Goal: Information Seeking & Learning: Find specific page/section

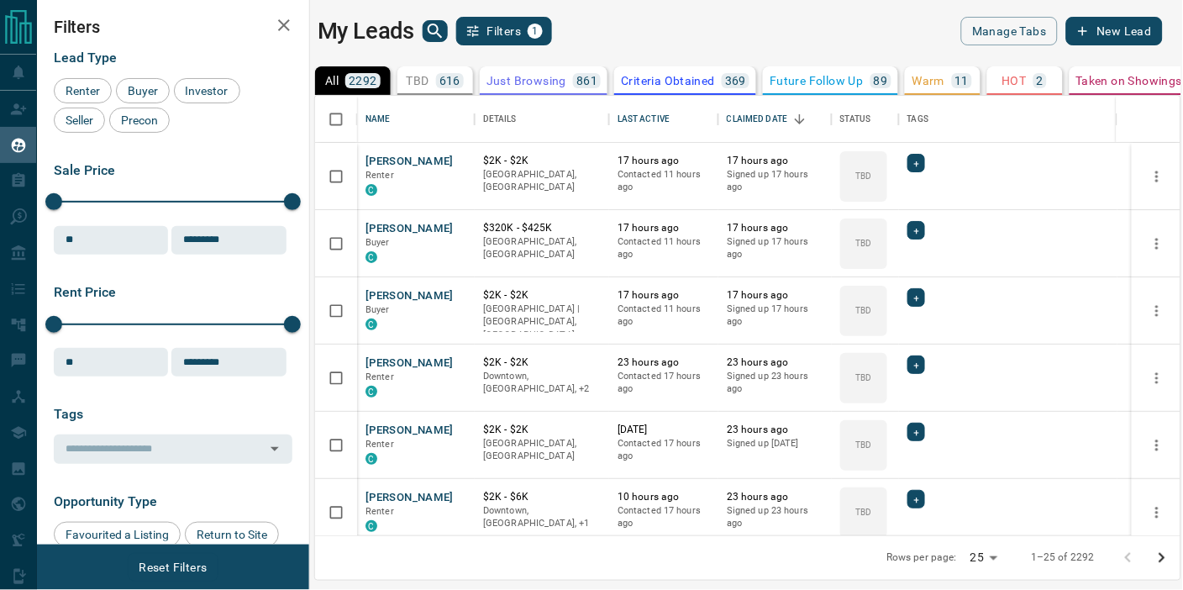
scroll to position [14, 14]
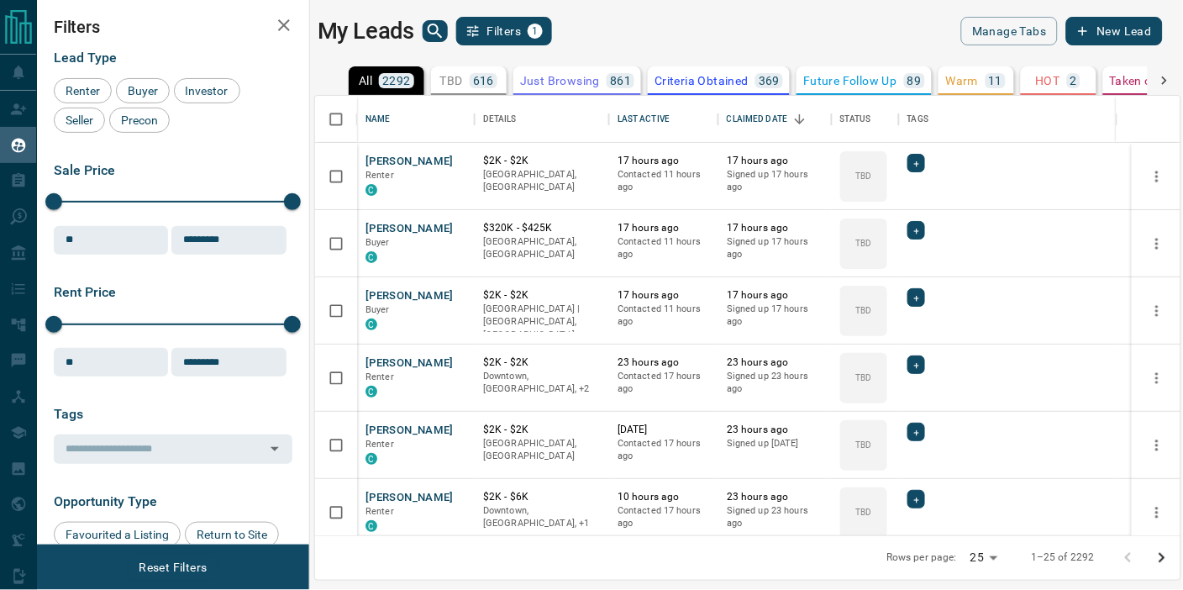
click at [648, 24] on div "My Leads Filters 1" at bounding box center [528, 31] width 422 height 29
click at [431, 29] on icon "search button" at bounding box center [435, 31] width 20 height 20
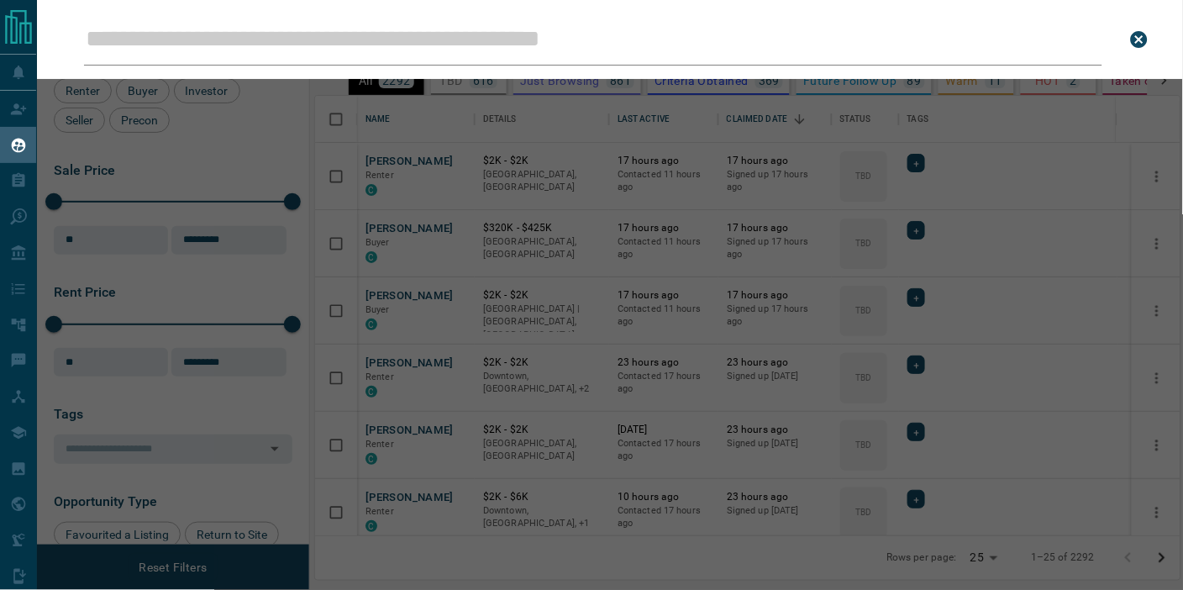
type input "**********"
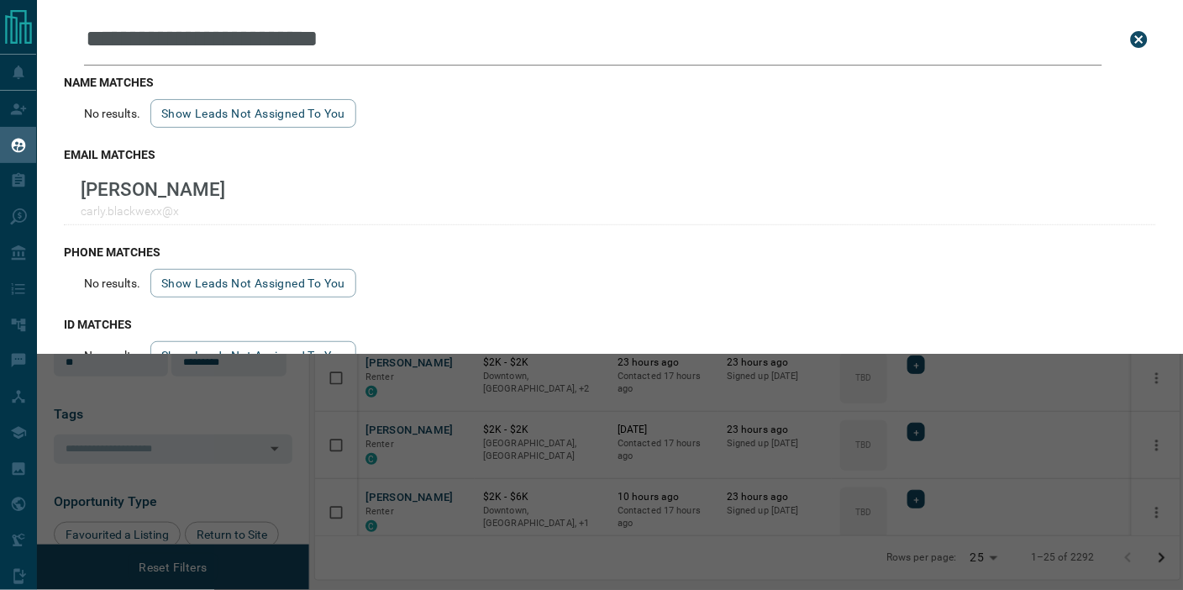
click at [522, 425] on div "**********" at bounding box center [628, 295] width 1183 height 590
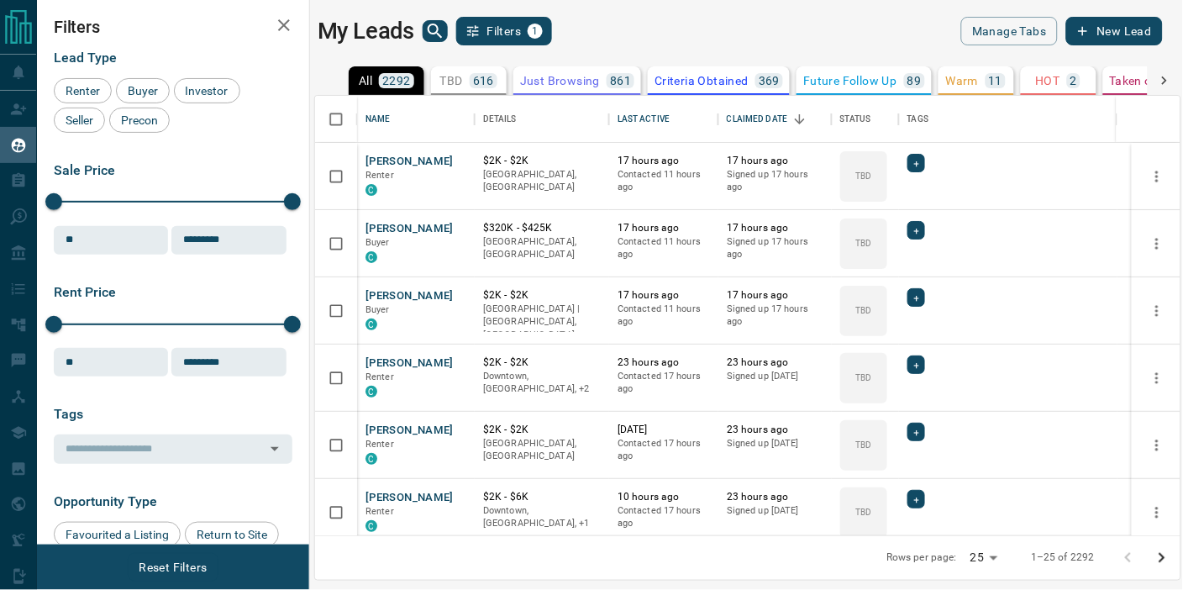
click at [454, 84] on p "TBD" at bounding box center [451, 81] width 23 height 12
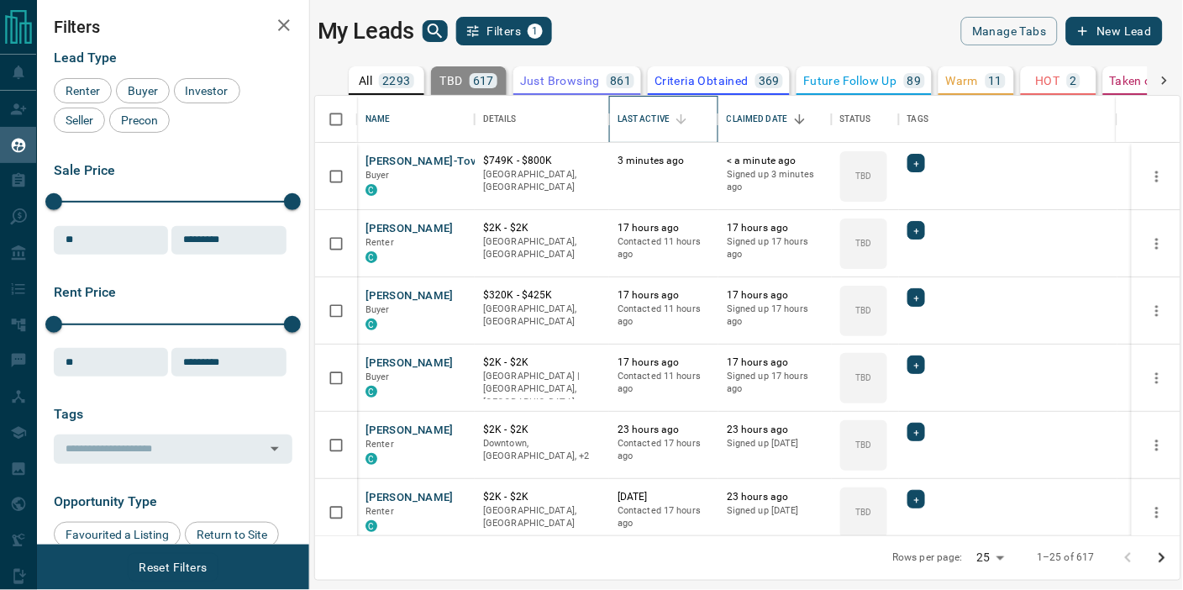
click at [649, 123] on div "Last Active" at bounding box center [643, 119] width 52 height 47
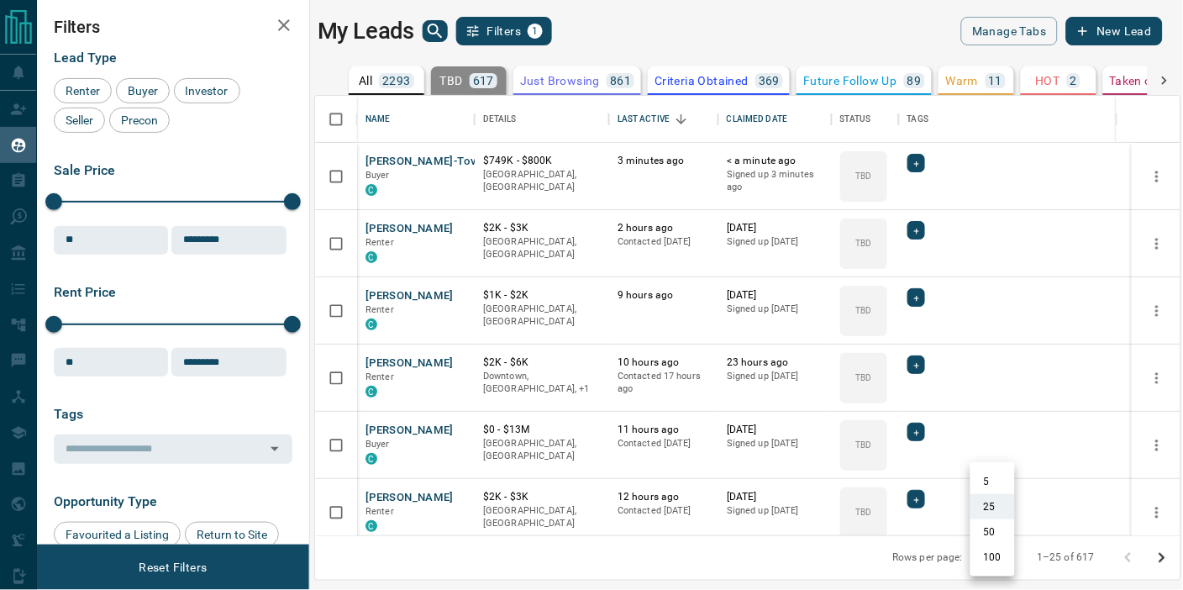
click at [1004, 550] on body "Lead Transfers Claim Leads My Leads Tasks Opportunities Deals Campaigns Automat…" at bounding box center [591, 284] width 1183 height 569
click at [999, 530] on li "50" at bounding box center [992, 531] width 45 height 25
type input "**"
click at [758, 118] on div "Claimed Date" at bounding box center [756, 119] width 61 height 47
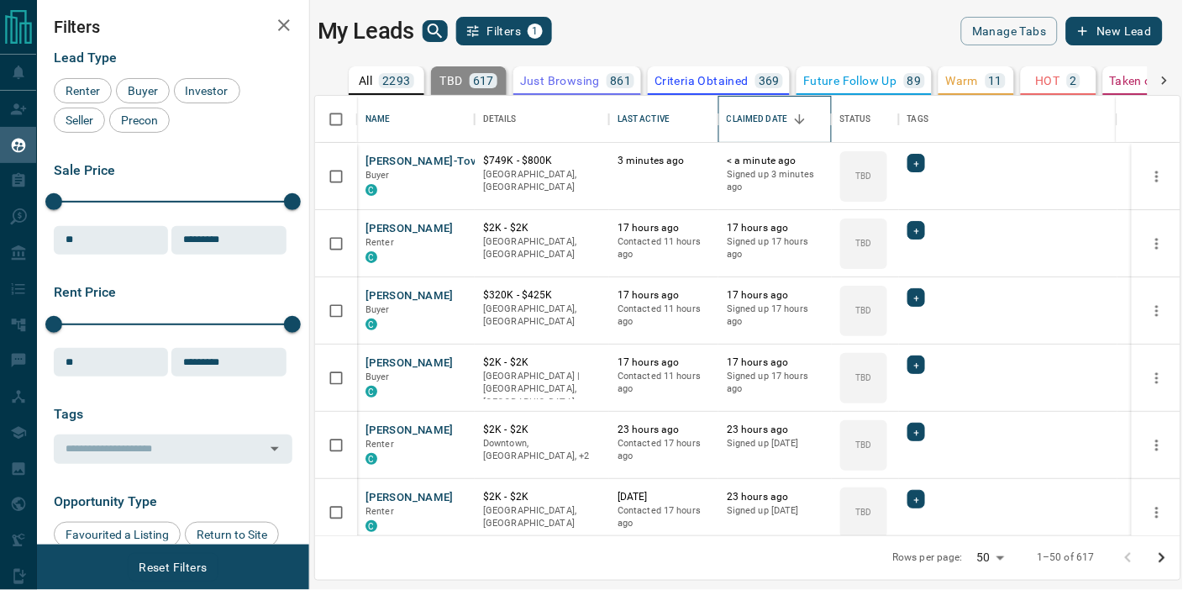
click at [763, 118] on div "Claimed Date" at bounding box center [756, 119] width 61 height 47
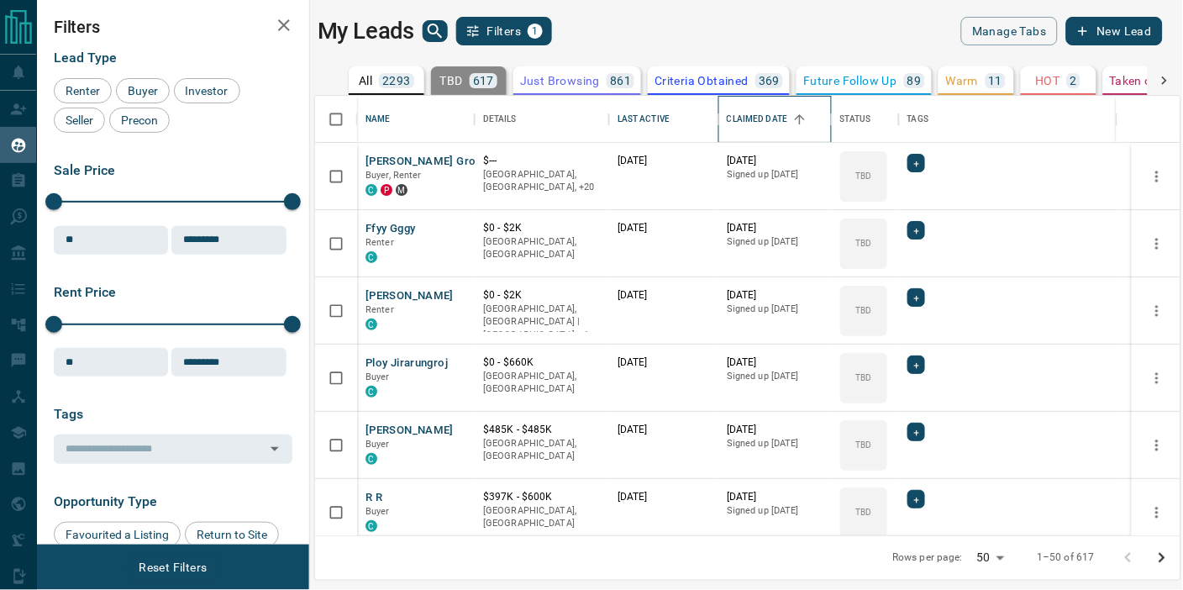
click at [763, 118] on div "Claimed Date" at bounding box center [756, 119] width 61 height 47
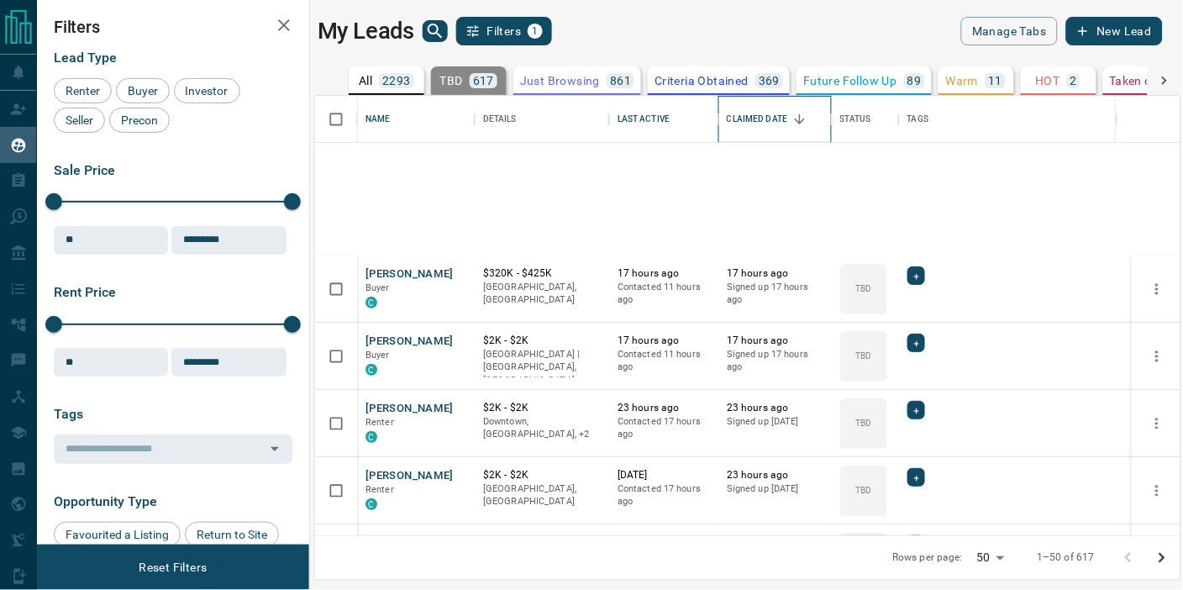
scroll to position [0, 0]
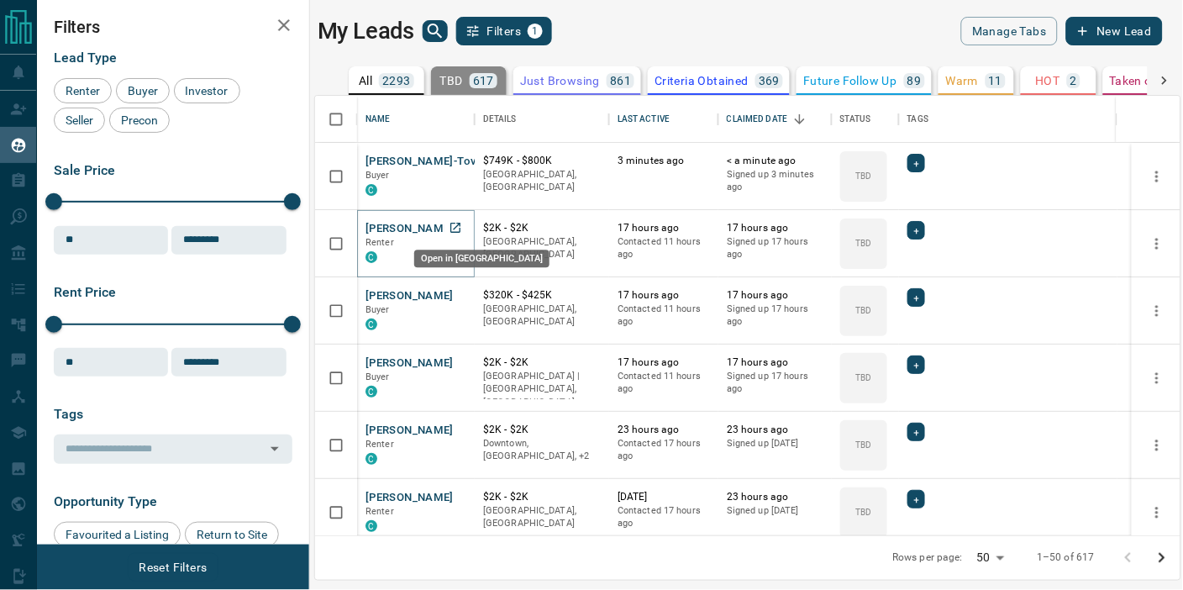
click at [454, 224] on icon "Open in New Tab" at bounding box center [454, 227] width 13 height 13
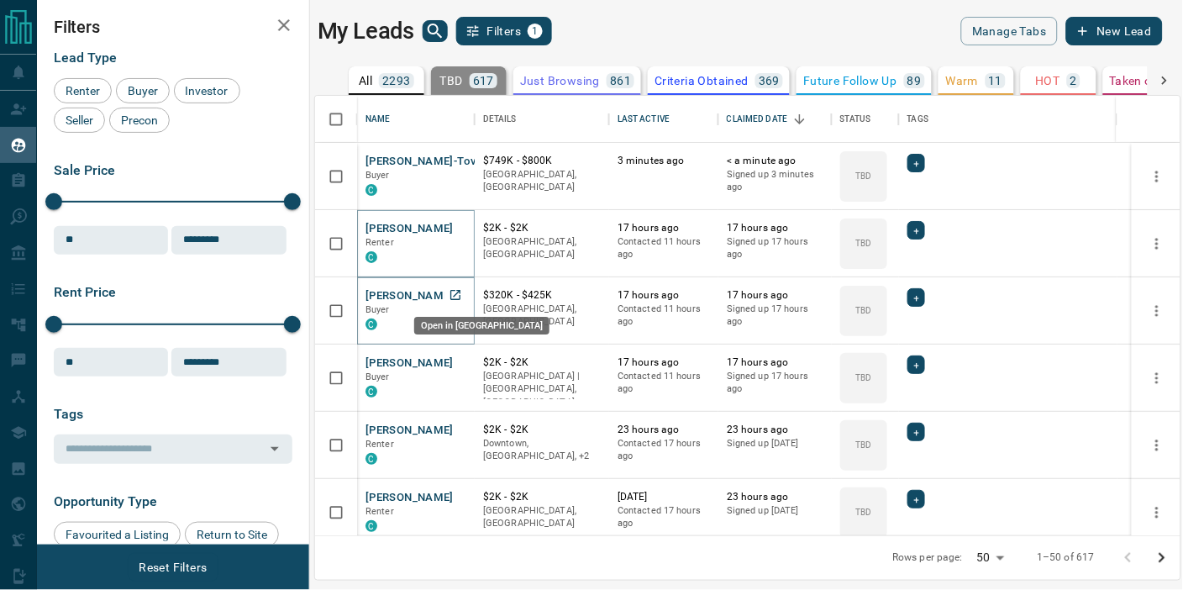
click at [451, 292] on icon "Open in New Tab" at bounding box center [454, 294] width 13 height 13
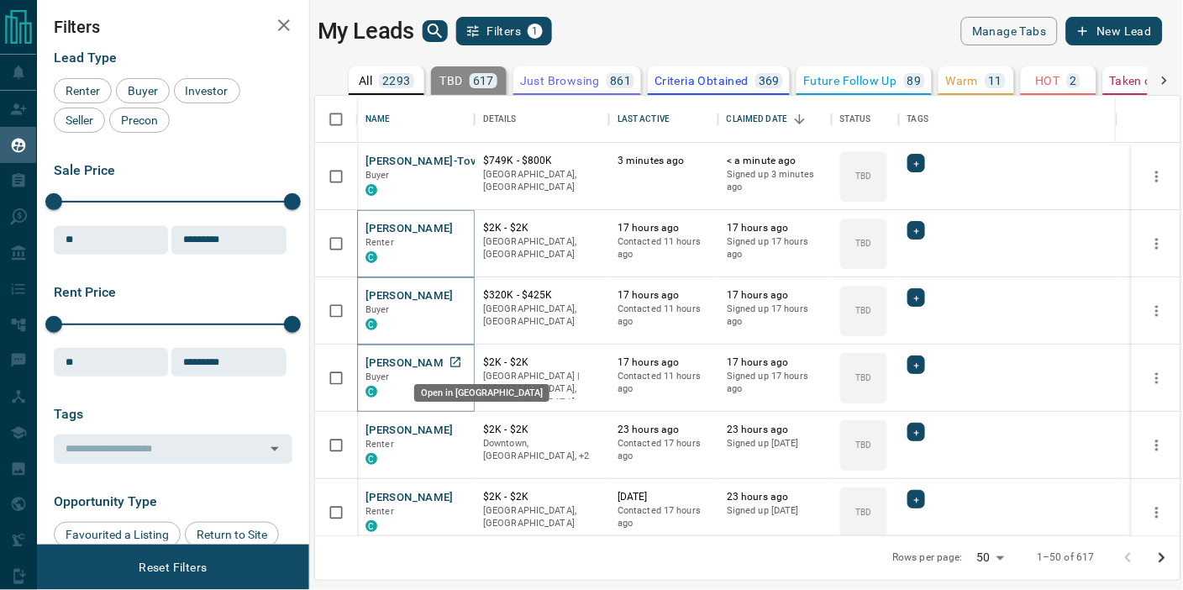
click at [455, 359] on icon "Open in New Tab" at bounding box center [455, 362] width 10 height 10
click at [457, 426] on icon "Open in New Tab" at bounding box center [455, 429] width 10 height 10
click at [454, 492] on icon "Open in New Tab" at bounding box center [454, 496] width 13 height 13
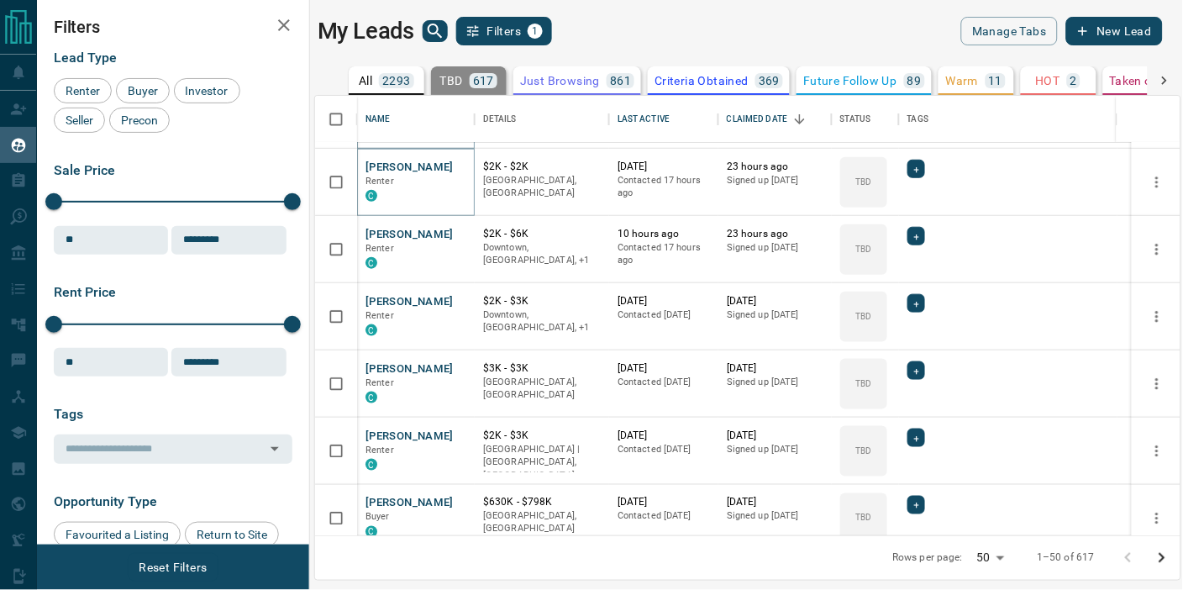
scroll to position [373, 0]
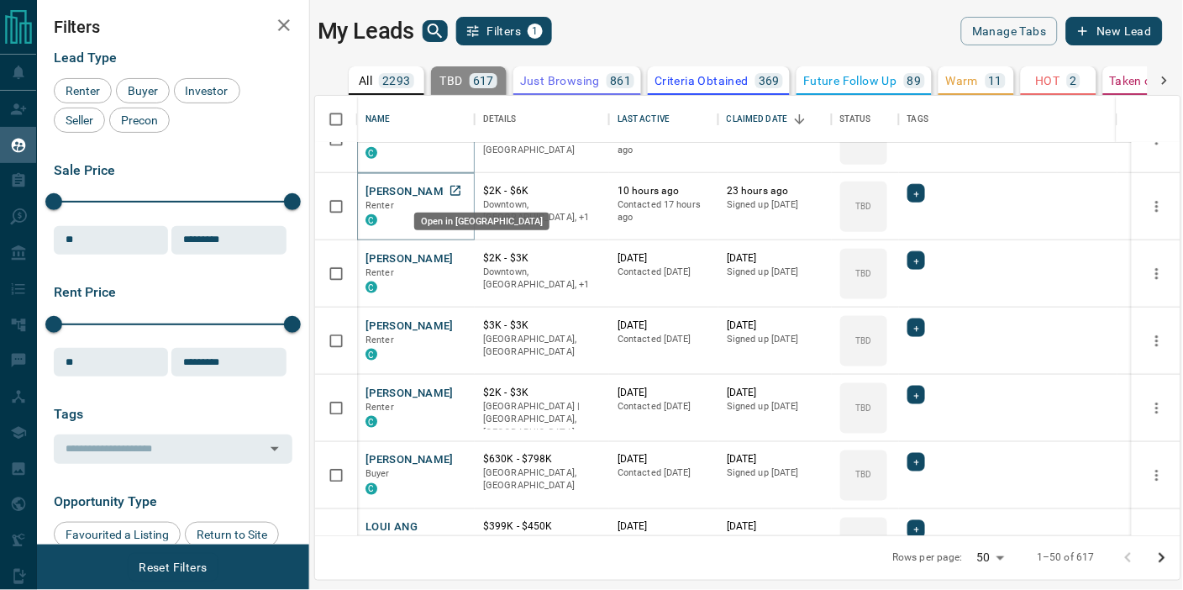
click at [455, 191] on icon "Open in New Tab" at bounding box center [454, 190] width 13 height 13
click at [457, 256] on icon "Open in New Tab" at bounding box center [454, 257] width 13 height 13
click at [457, 323] on icon "Open in New Tab" at bounding box center [454, 324] width 13 height 13
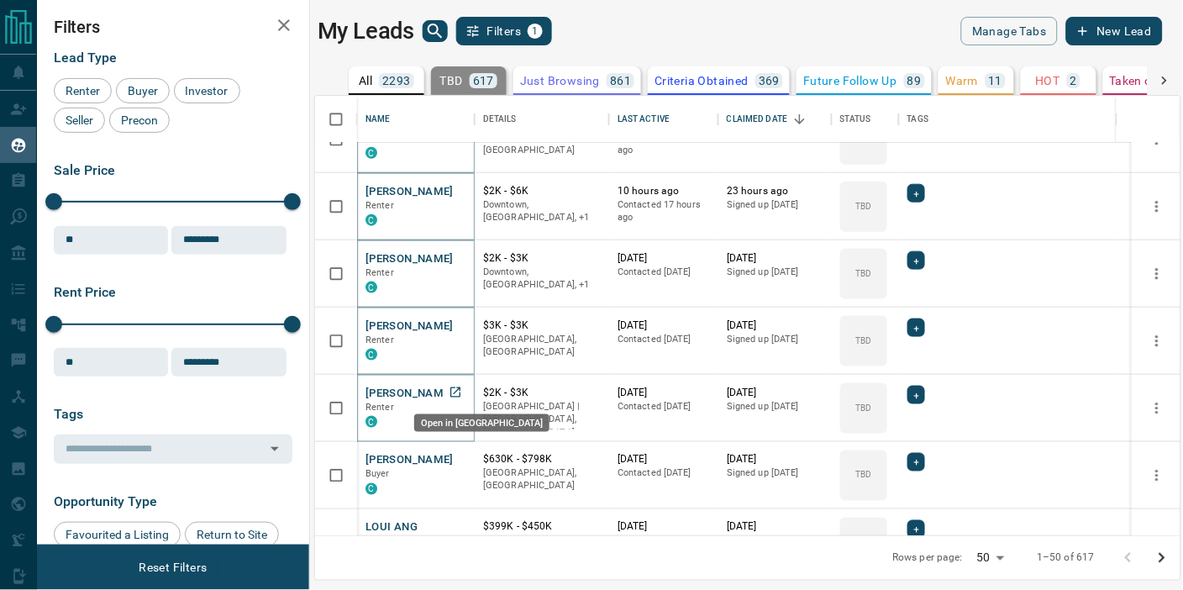
click at [455, 391] on icon "Open in New Tab" at bounding box center [455, 392] width 10 height 10
click at [454, 457] on icon "Open in New Tab" at bounding box center [454, 459] width 13 height 13
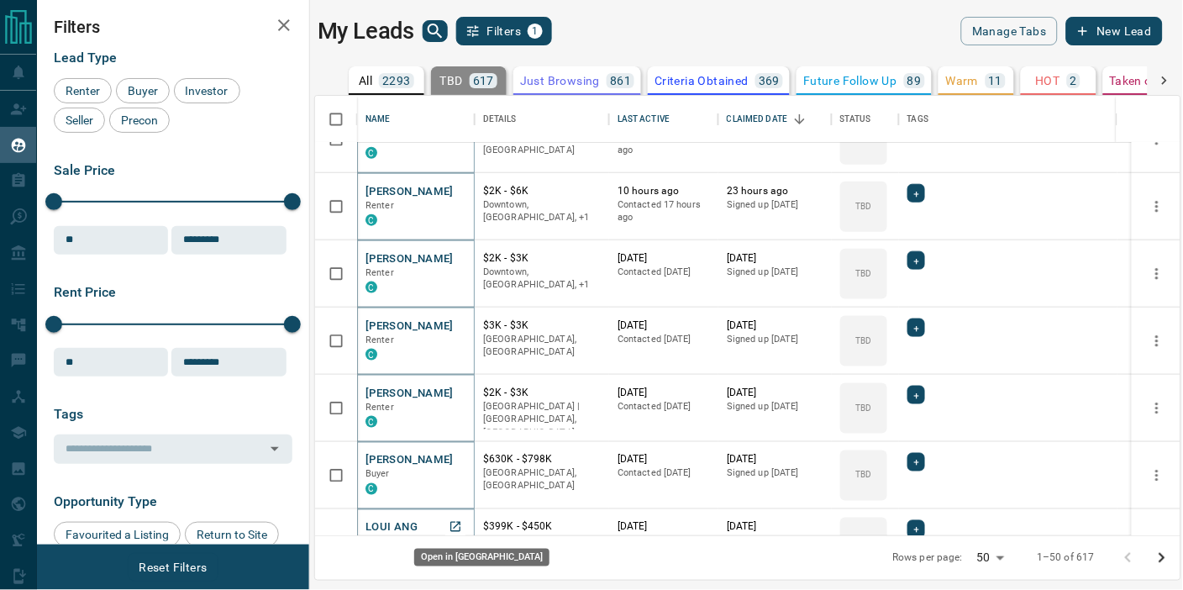
click at [459, 522] on icon "Open in New Tab" at bounding box center [454, 526] width 13 height 13
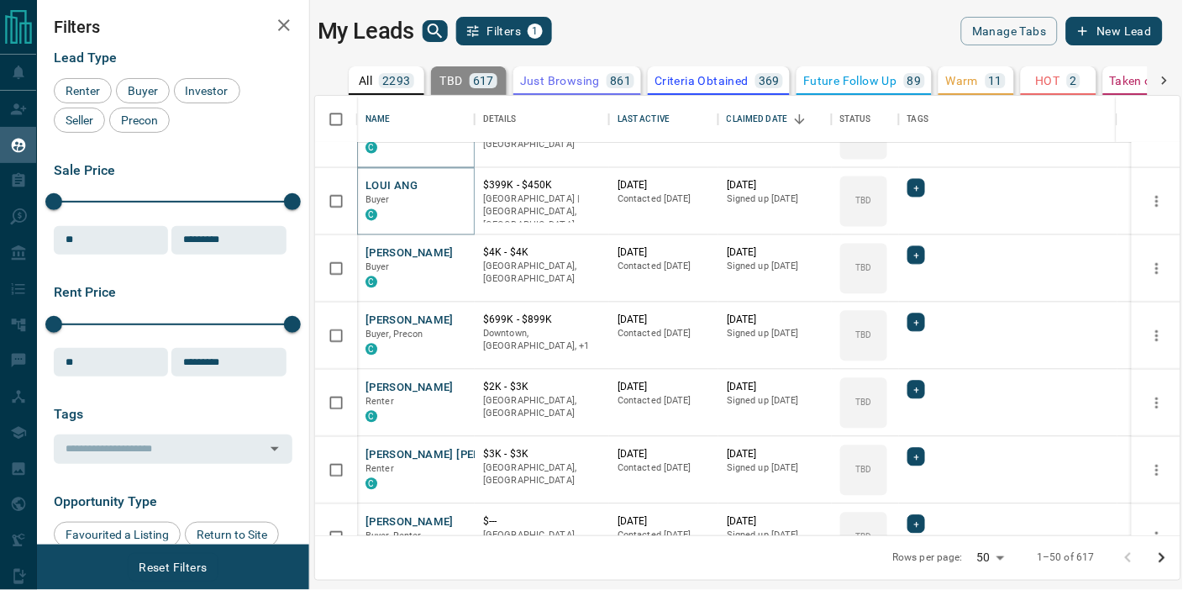
scroll to position [746, 0]
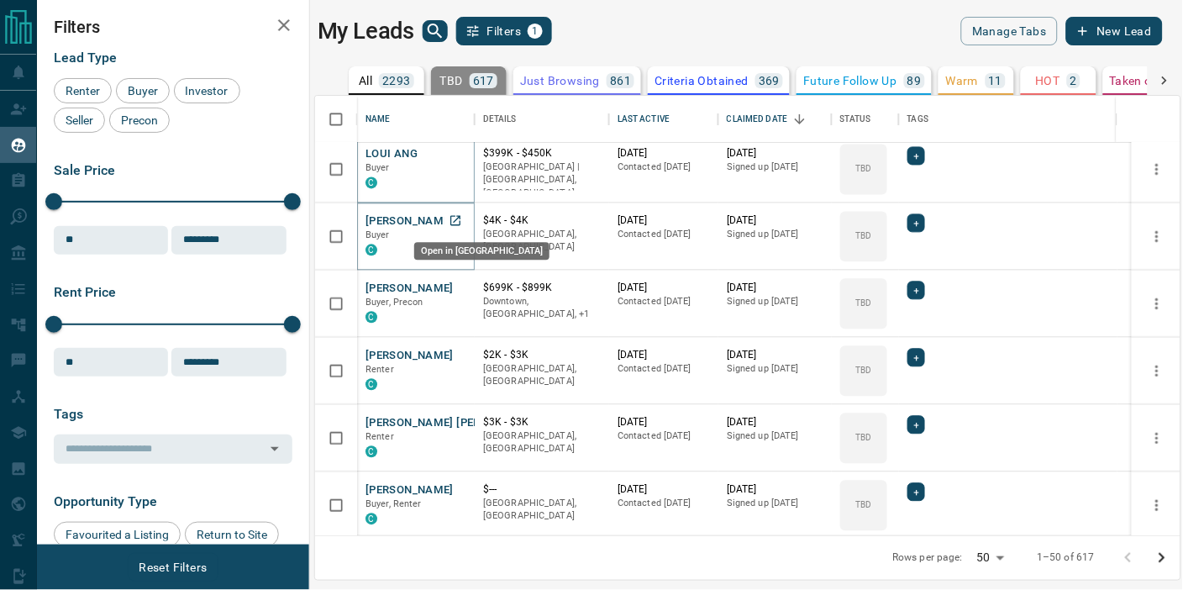
click at [455, 219] on icon "Open in New Tab" at bounding box center [455, 221] width 10 height 10
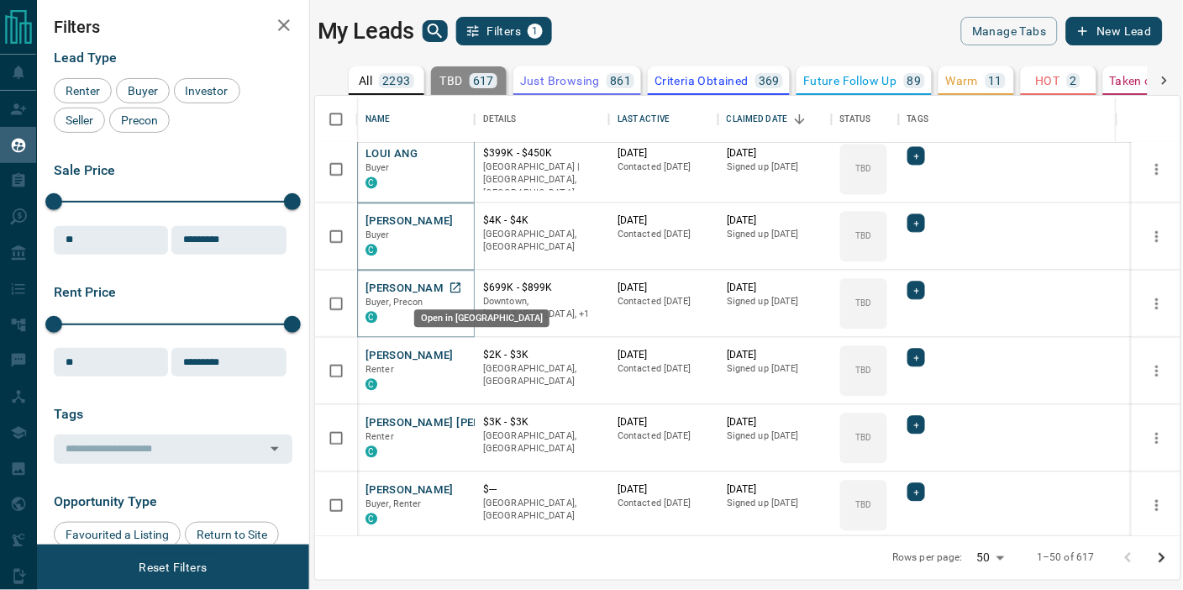
click at [454, 282] on icon "Open in New Tab" at bounding box center [454, 287] width 13 height 13
click at [452, 354] on icon "Open in New Tab" at bounding box center [454, 355] width 13 height 13
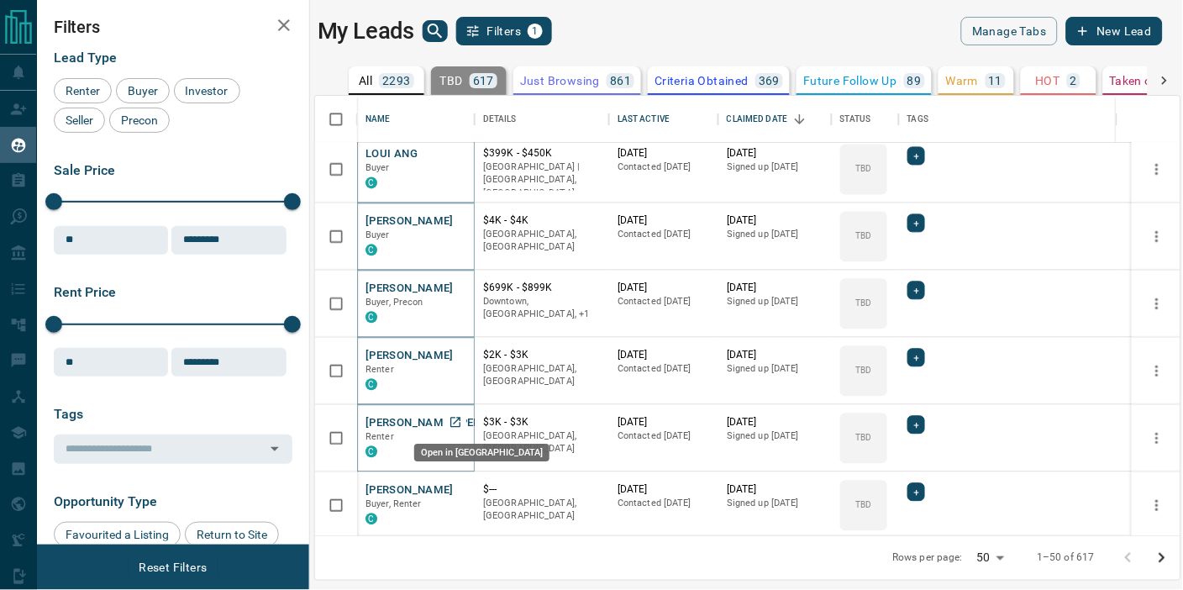
click at [457, 417] on icon "Open in New Tab" at bounding box center [455, 422] width 10 height 10
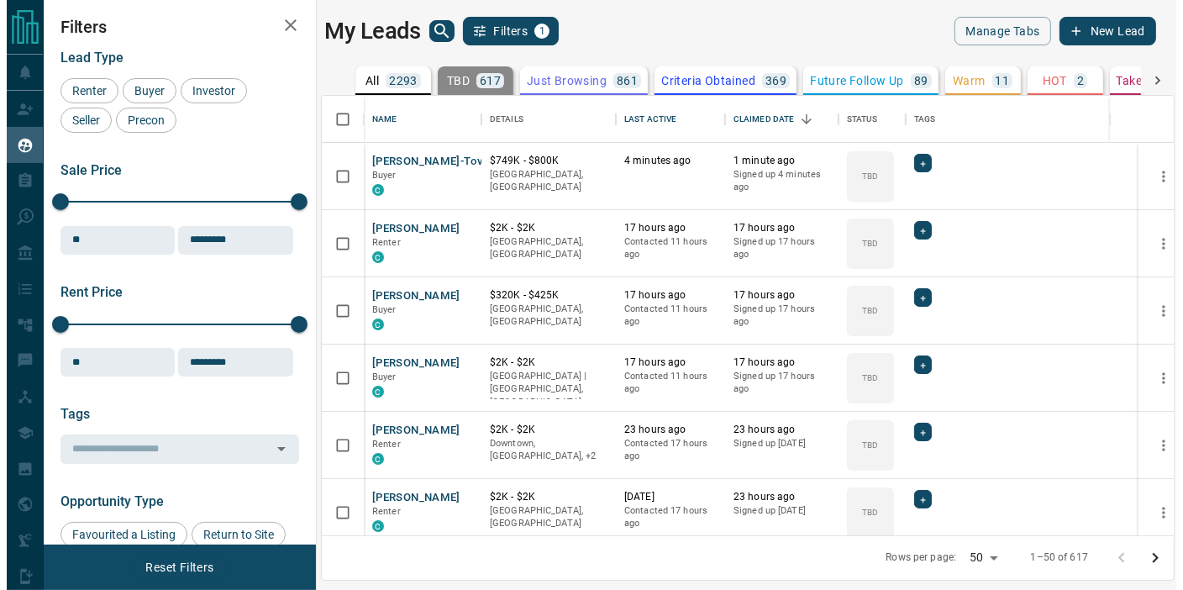
scroll to position [424, 851]
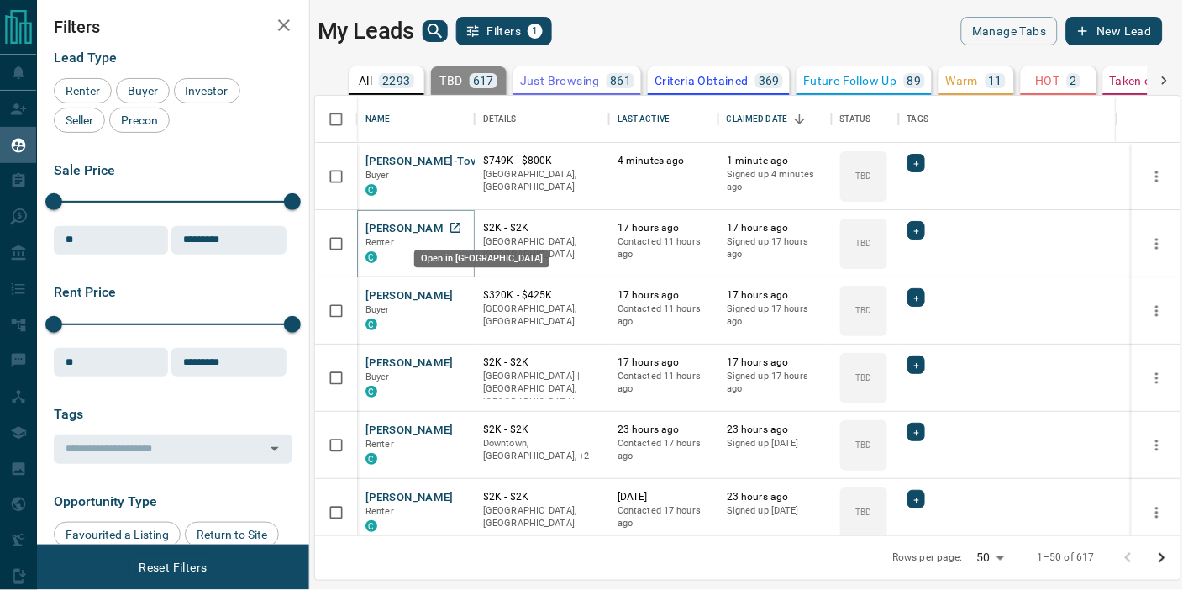
click at [457, 227] on icon "Open in New Tab" at bounding box center [454, 227] width 13 height 13
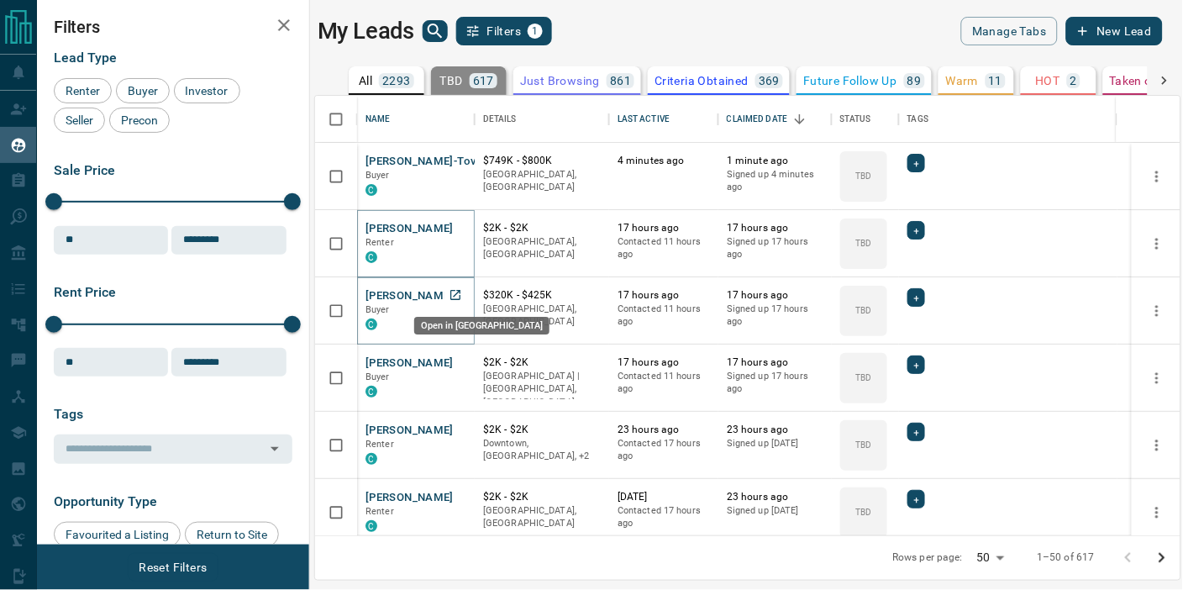
click at [456, 295] on icon "Open in New Tab" at bounding box center [454, 294] width 13 height 13
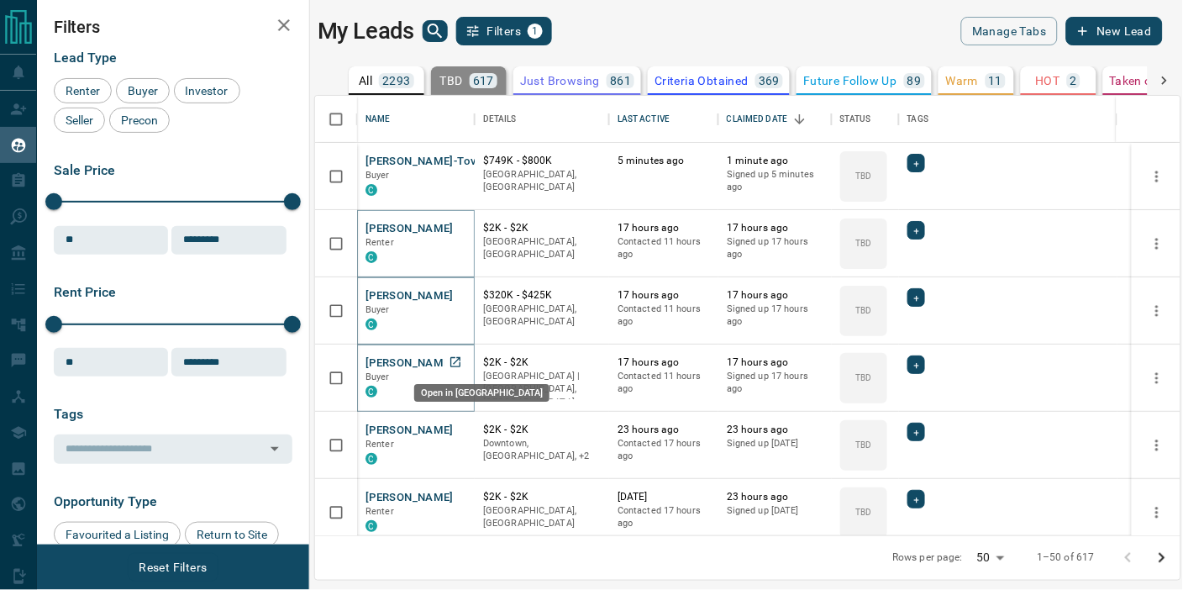
click at [455, 359] on icon "Open in New Tab" at bounding box center [455, 362] width 10 height 10
click at [455, 427] on icon "Open in New Tab" at bounding box center [455, 429] width 10 height 10
click at [454, 493] on icon "Open in New Tab" at bounding box center [454, 496] width 13 height 13
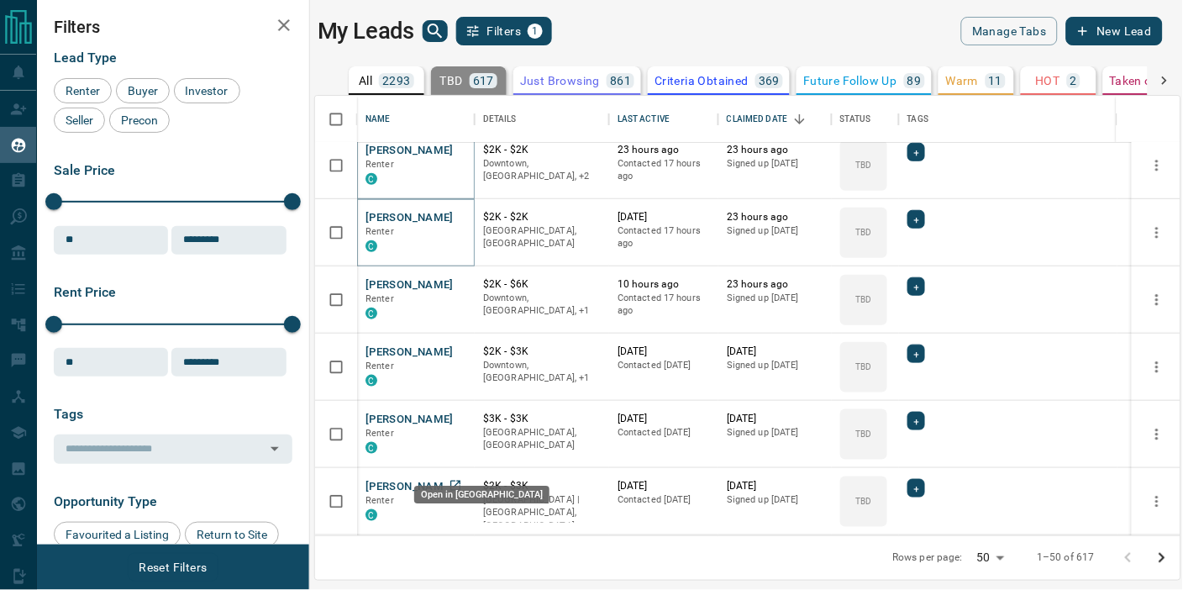
scroll to position [373, 0]
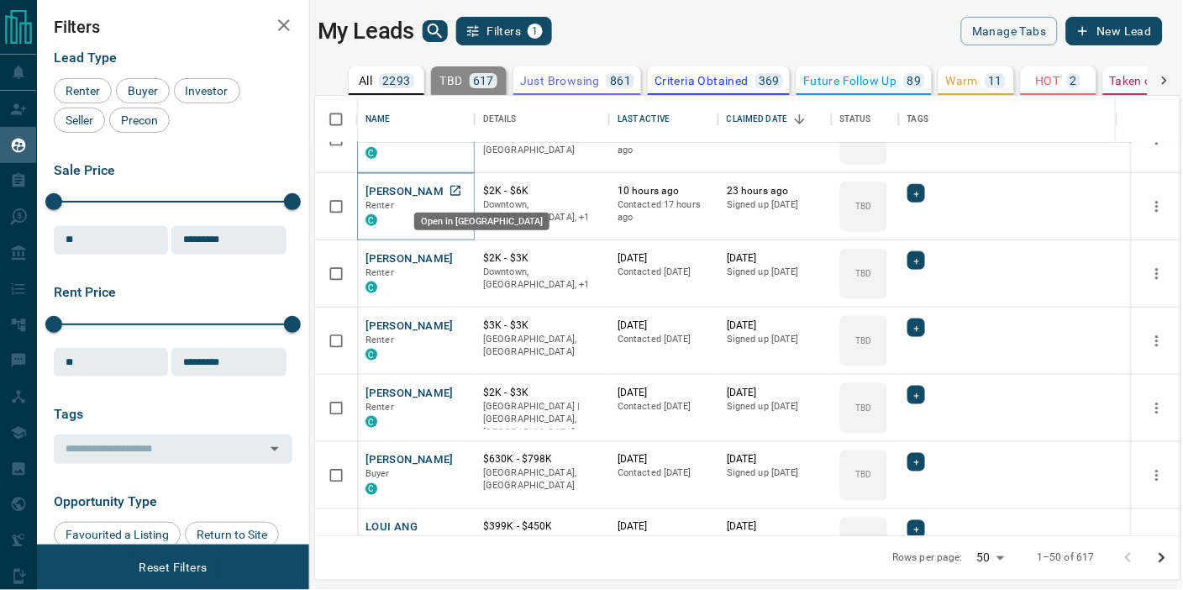
click at [454, 189] on icon "Open in New Tab" at bounding box center [455, 191] width 10 height 10
click at [454, 256] on icon "Open in New Tab" at bounding box center [455, 258] width 10 height 10
click at [455, 323] on icon "Open in New Tab" at bounding box center [455, 325] width 10 height 10
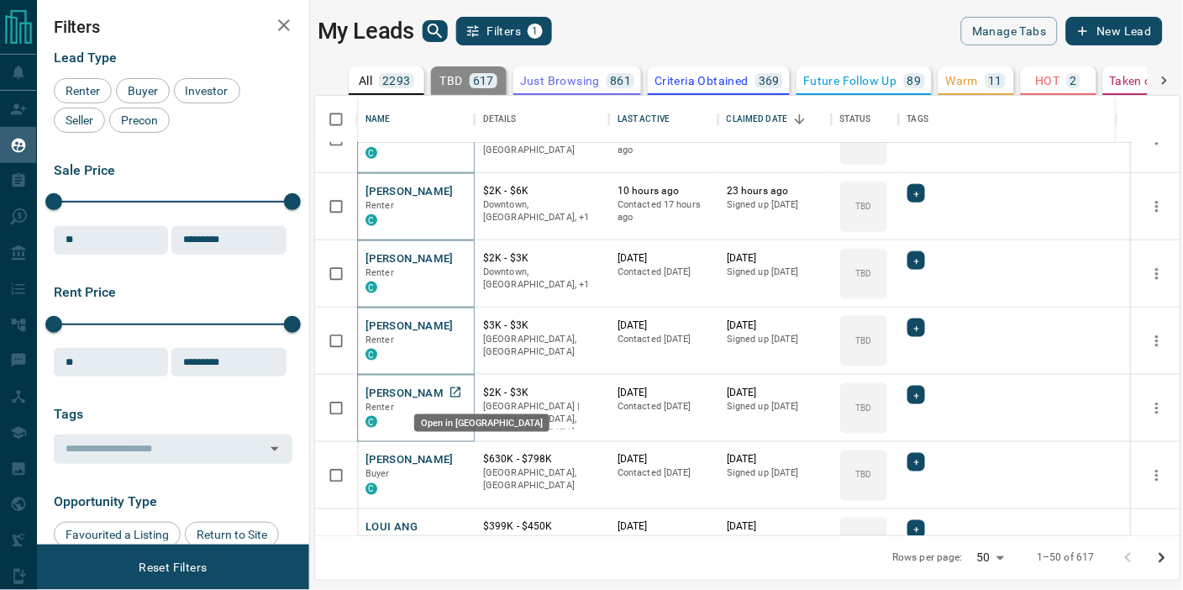
click at [457, 391] on icon "Open in New Tab" at bounding box center [454, 391] width 13 height 13
click at [456, 458] on icon "Open in New Tab" at bounding box center [454, 459] width 13 height 13
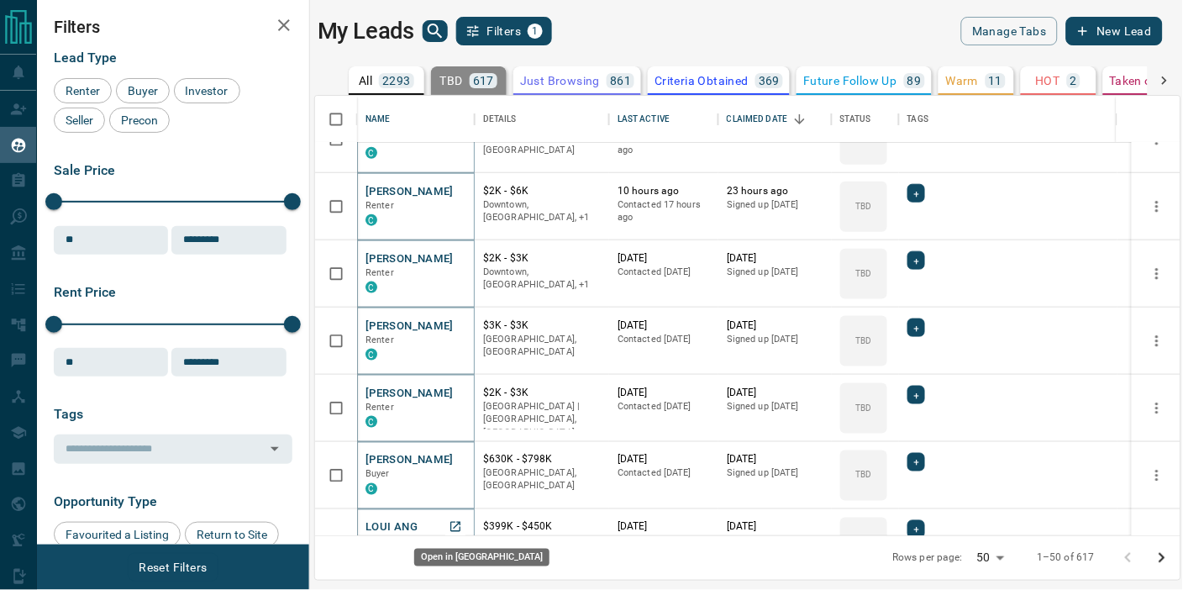
click at [455, 524] on icon "Open in New Tab" at bounding box center [455, 527] width 10 height 10
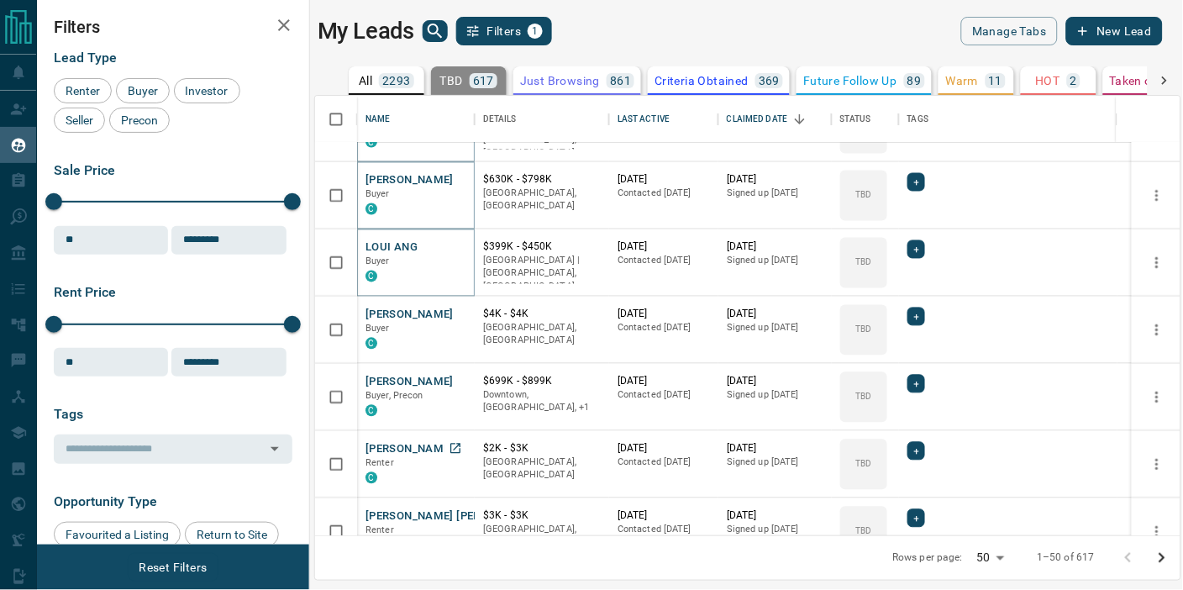
scroll to position [746, 0]
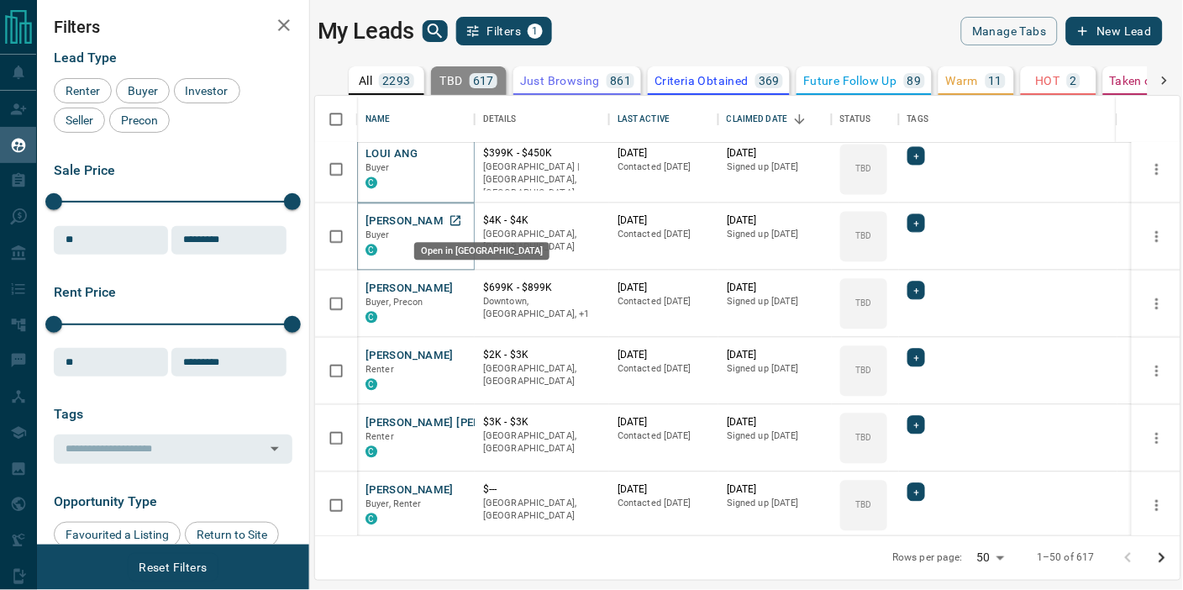
click at [454, 220] on icon "Open in New Tab" at bounding box center [455, 221] width 10 height 10
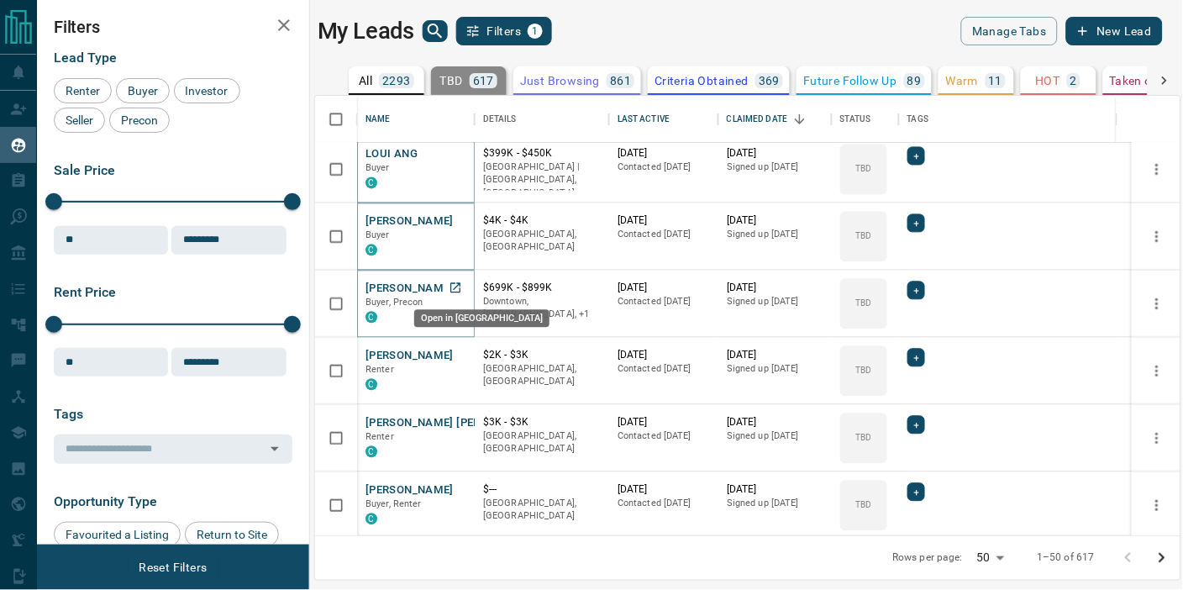
click at [455, 286] on icon "Open in New Tab" at bounding box center [455, 288] width 10 height 10
click at [455, 353] on icon "Open in New Tab" at bounding box center [455, 355] width 10 height 10
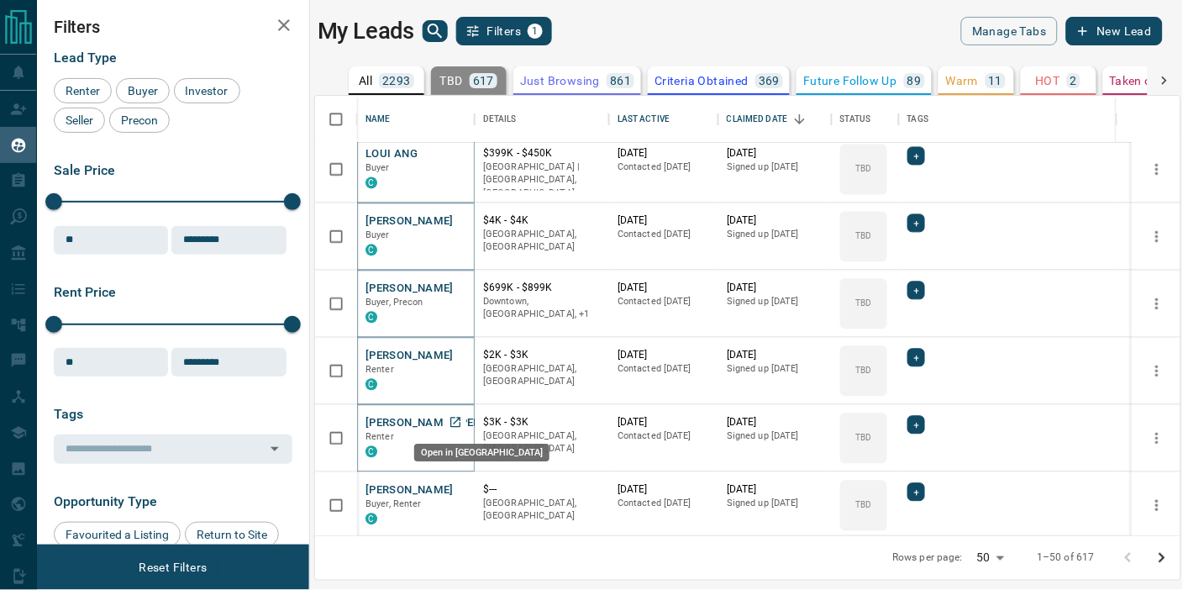
click at [454, 418] on icon "Open in New Tab" at bounding box center [454, 422] width 13 height 13
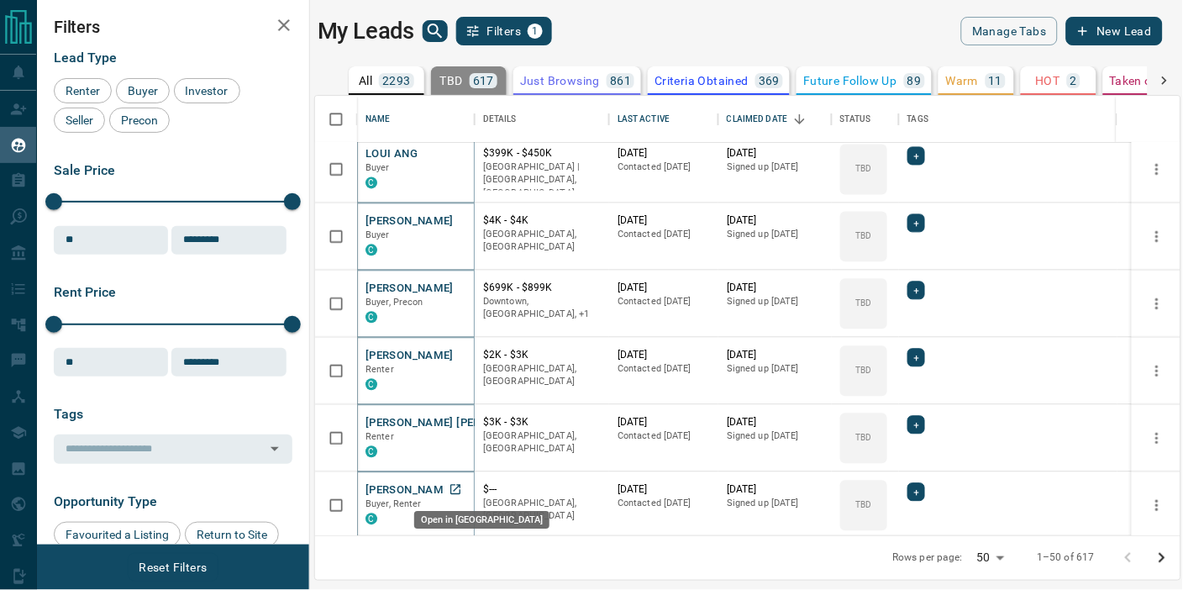
click at [456, 488] on icon "Open in New Tab" at bounding box center [454, 489] width 13 height 13
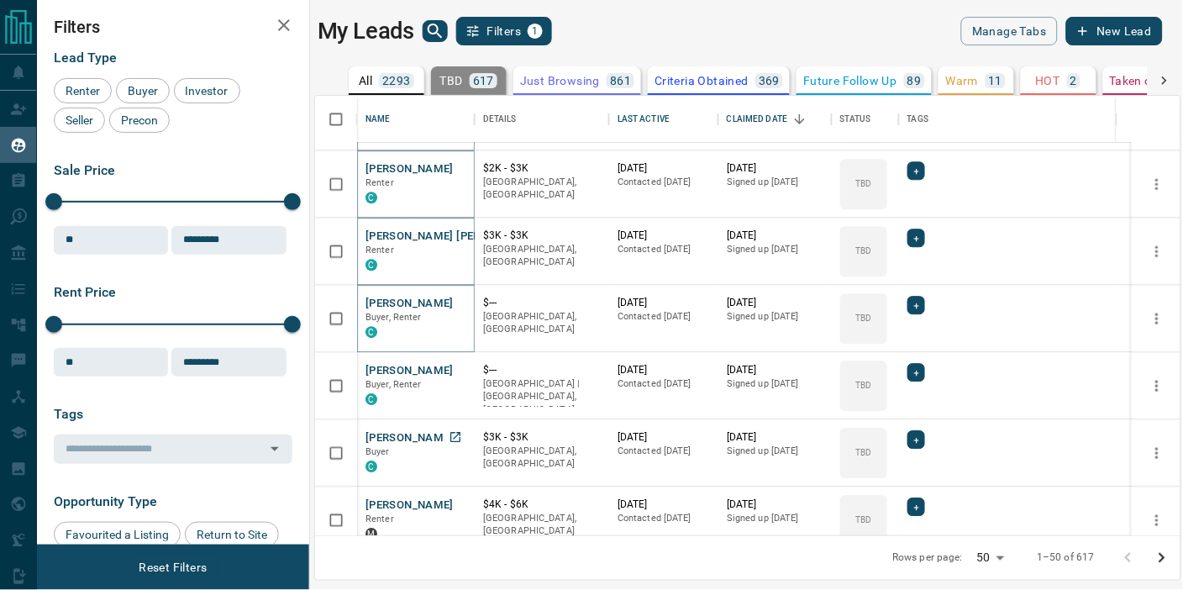
scroll to position [1026, 0]
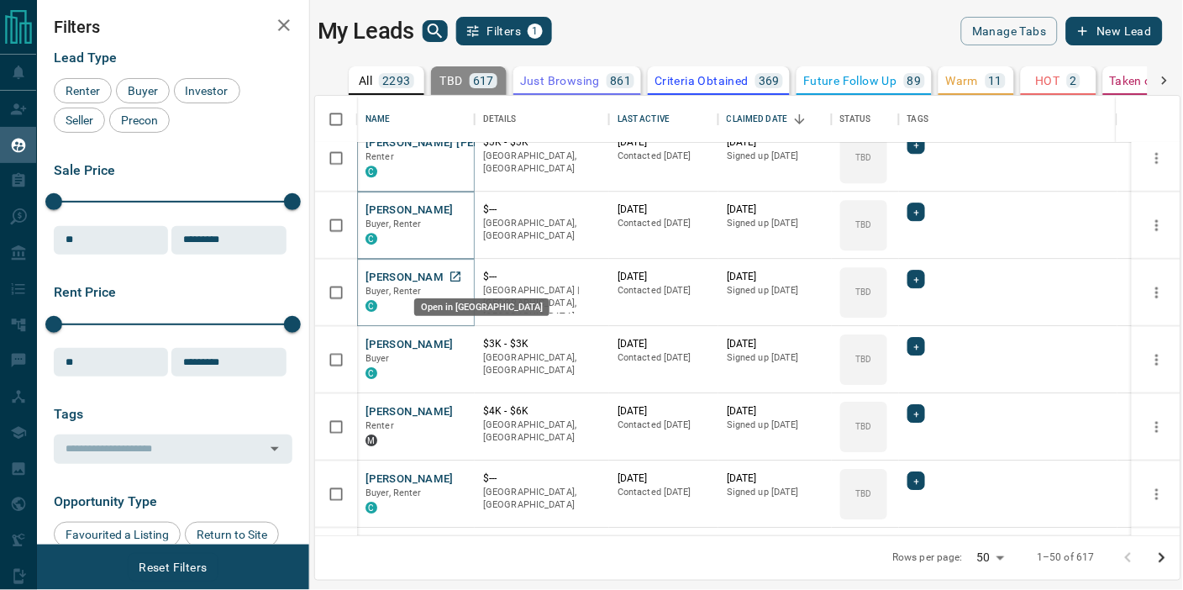
click at [455, 275] on icon "Open in New Tab" at bounding box center [455, 276] width 10 height 10
click at [456, 343] on icon "Open in New Tab" at bounding box center [454, 343] width 13 height 13
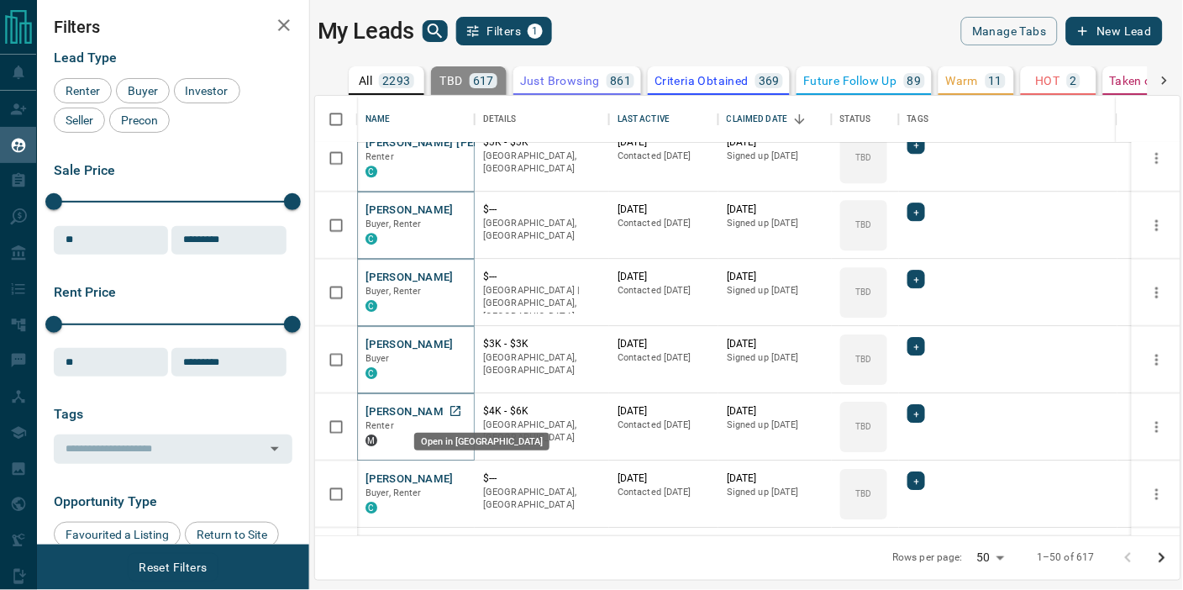
click at [454, 408] on icon "Open in New Tab" at bounding box center [454, 410] width 13 height 13
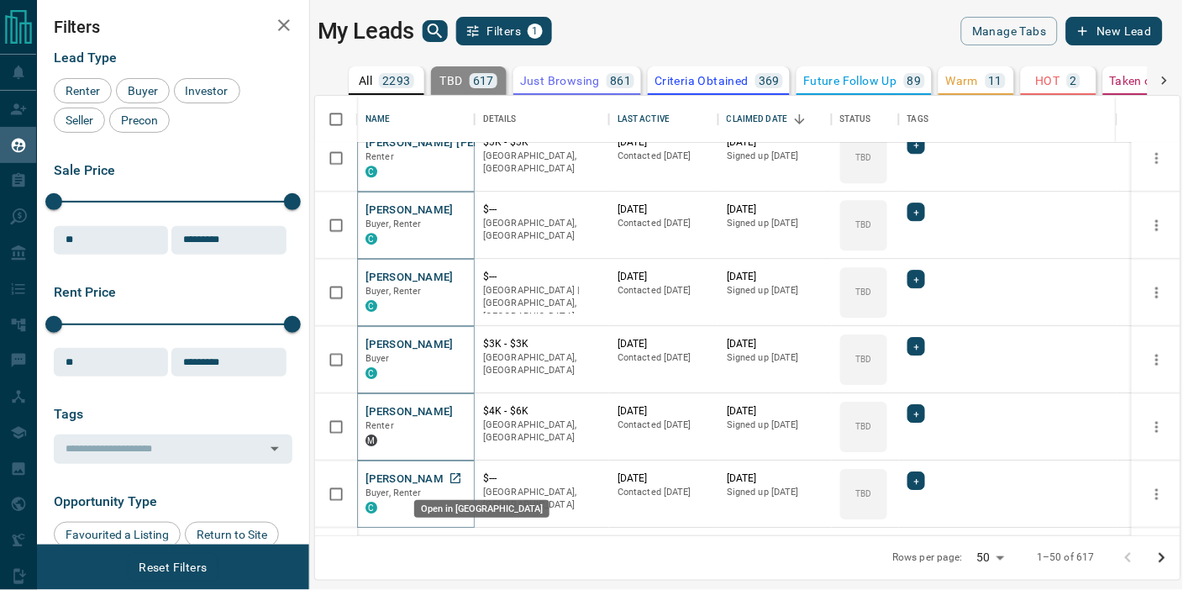
click at [454, 475] on icon "Open in New Tab" at bounding box center [454, 477] width 13 height 13
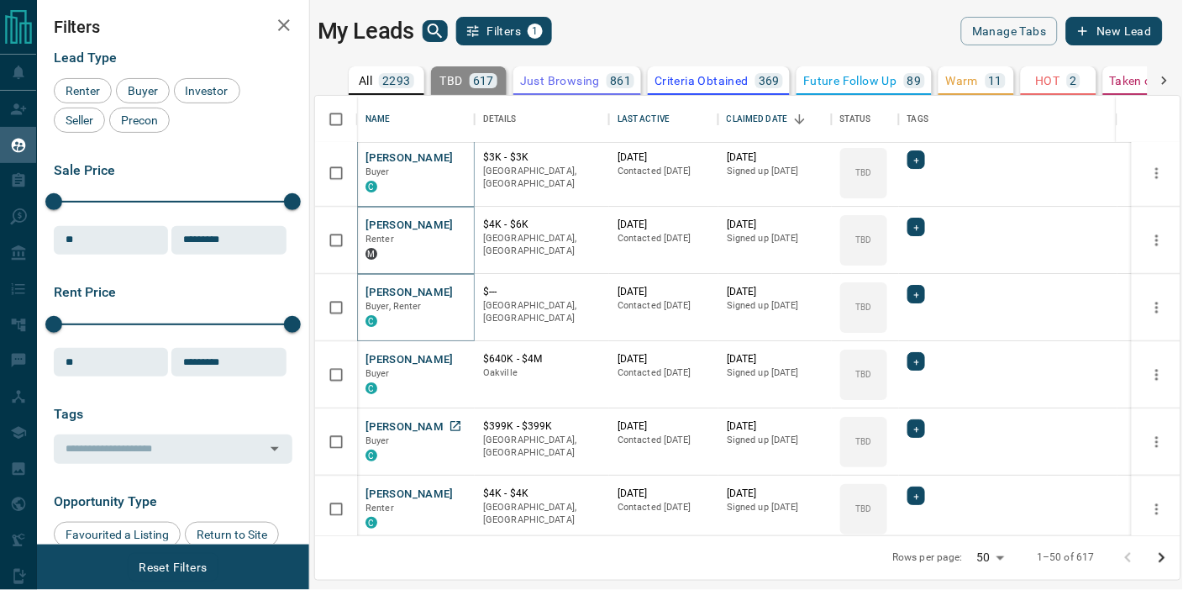
scroll to position [1306, 0]
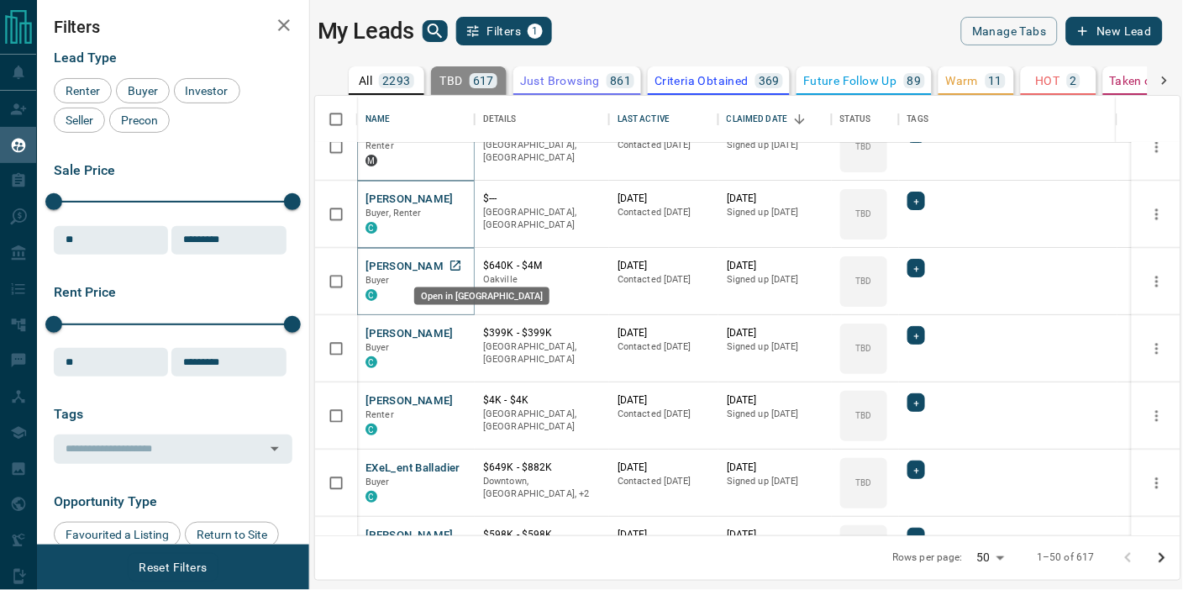
click at [454, 263] on icon "Open in New Tab" at bounding box center [454, 265] width 13 height 13
click at [454, 329] on icon "Open in New Tab" at bounding box center [454, 332] width 13 height 13
click at [455, 398] on icon "Open in New Tab" at bounding box center [454, 399] width 13 height 13
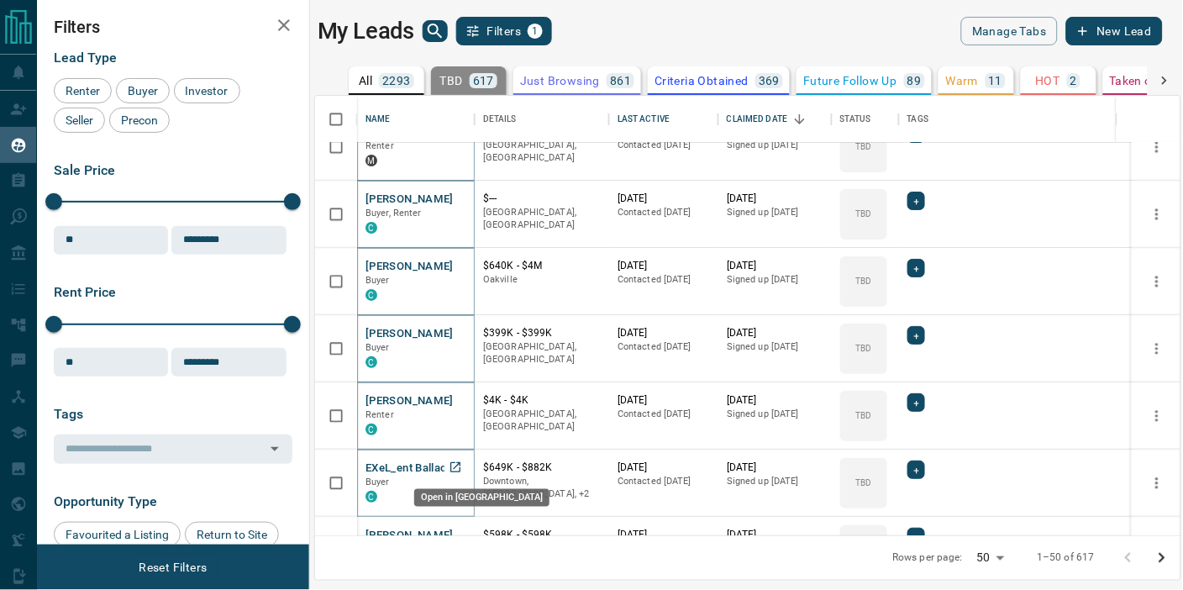
click at [455, 464] on icon "Open in New Tab" at bounding box center [454, 466] width 13 height 13
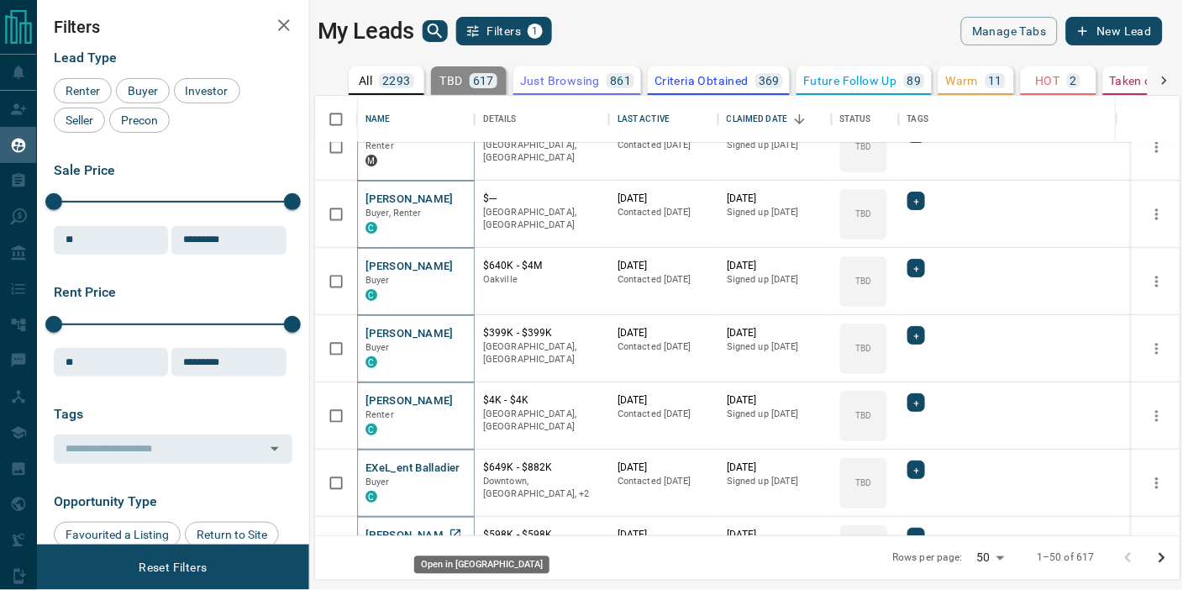
click at [457, 530] on icon "Open in New Tab" at bounding box center [455, 534] width 10 height 10
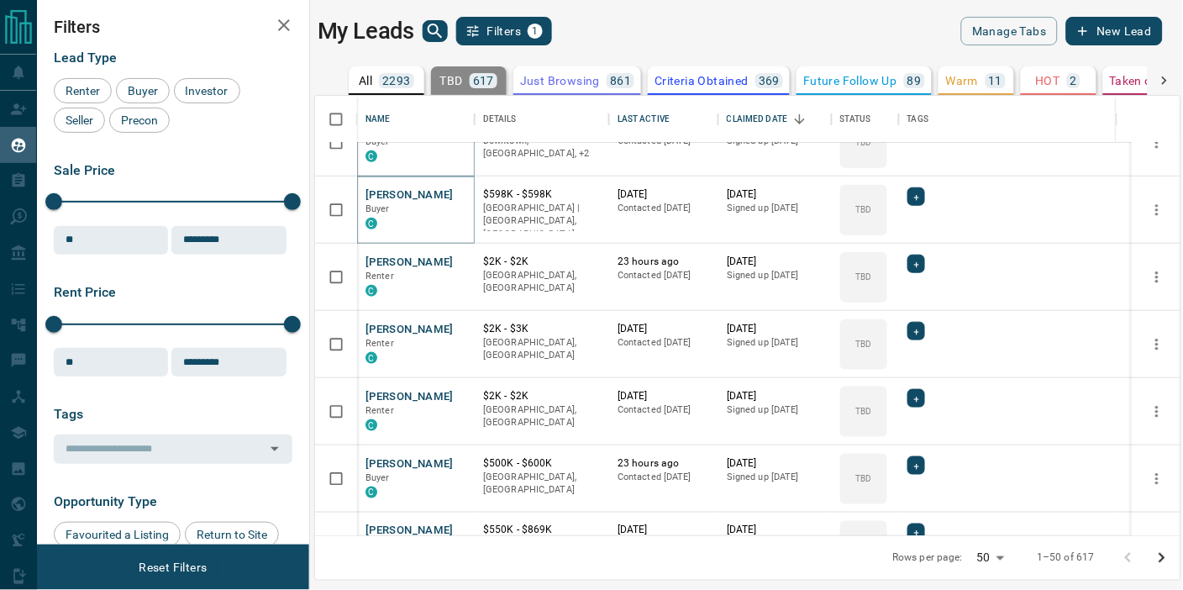
scroll to position [1680, 0]
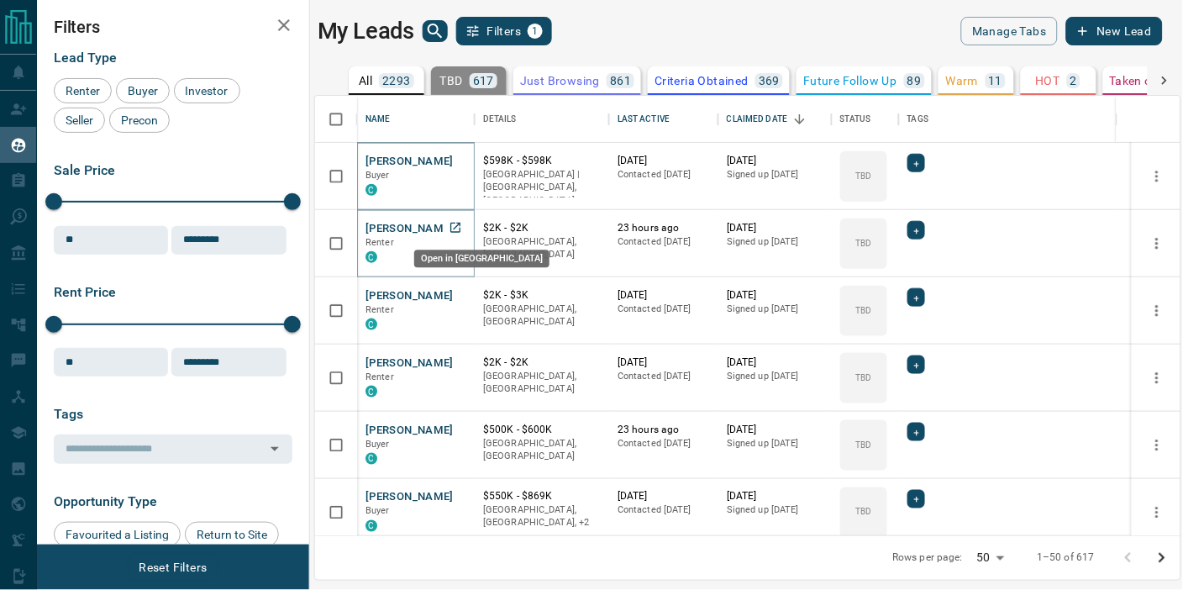
click at [456, 224] on icon "Open in New Tab" at bounding box center [455, 228] width 10 height 10
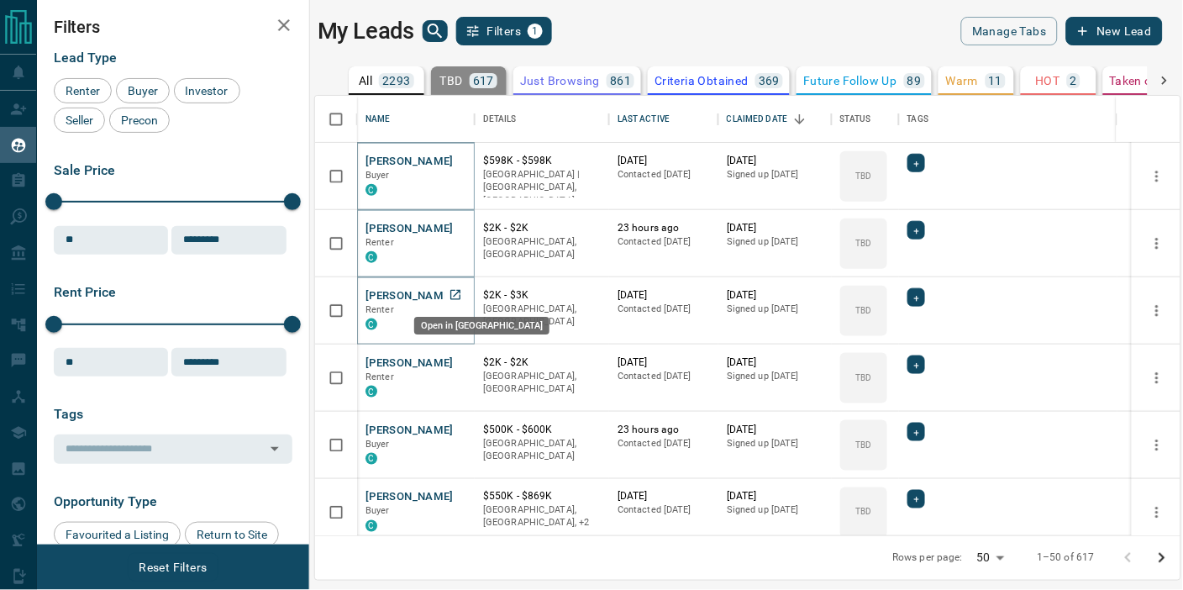
click at [458, 292] on icon "Open in New Tab" at bounding box center [454, 294] width 13 height 13
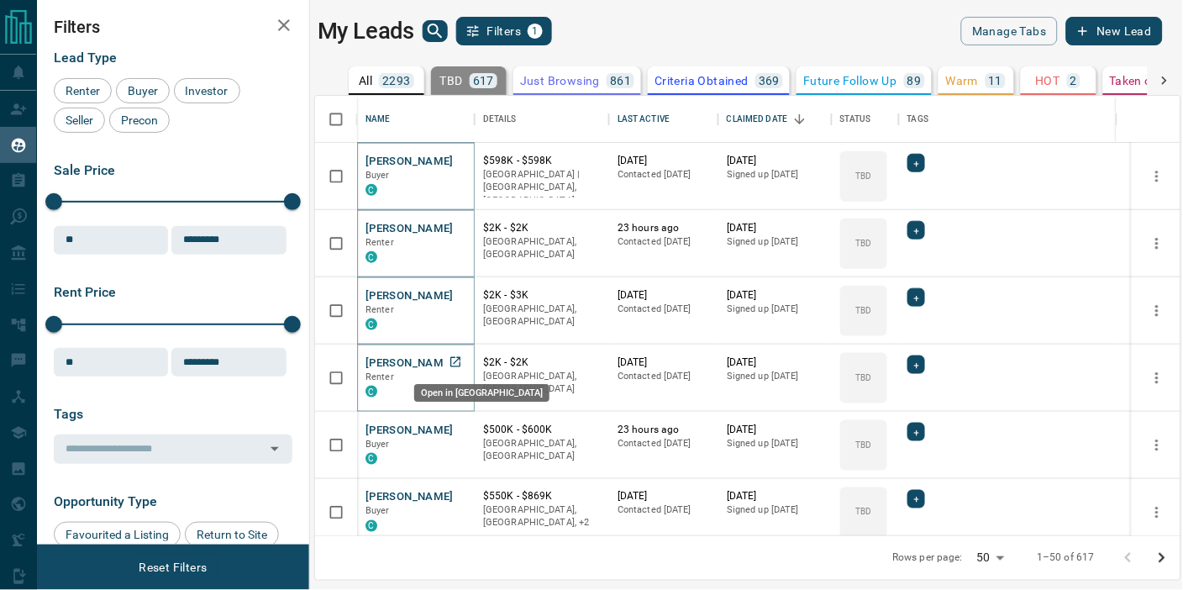
click at [456, 363] on icon "Open in New Tab" at bounding box center [454, 361] width 13 height 13
click at [458, 426] on icon "Open in New Tab" at bounding box center [454, 428] width 13 height 13
click at [454, 496] on icon "Open in New Tab" at bounding box center [454, 496] width 13 height 13
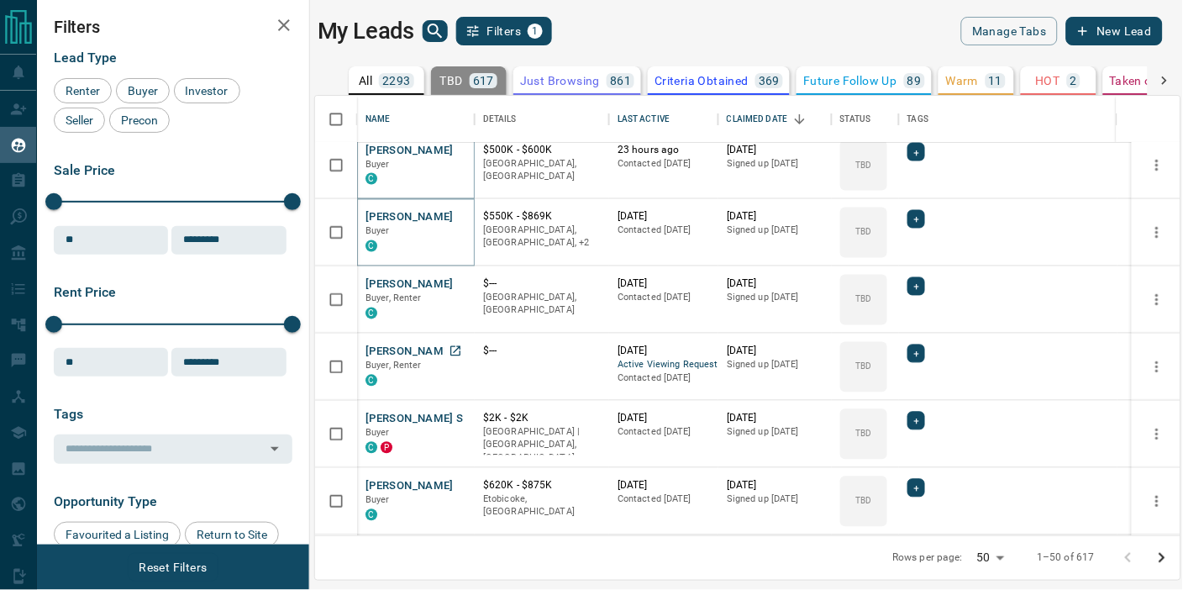
scroll to position [2053, 0]
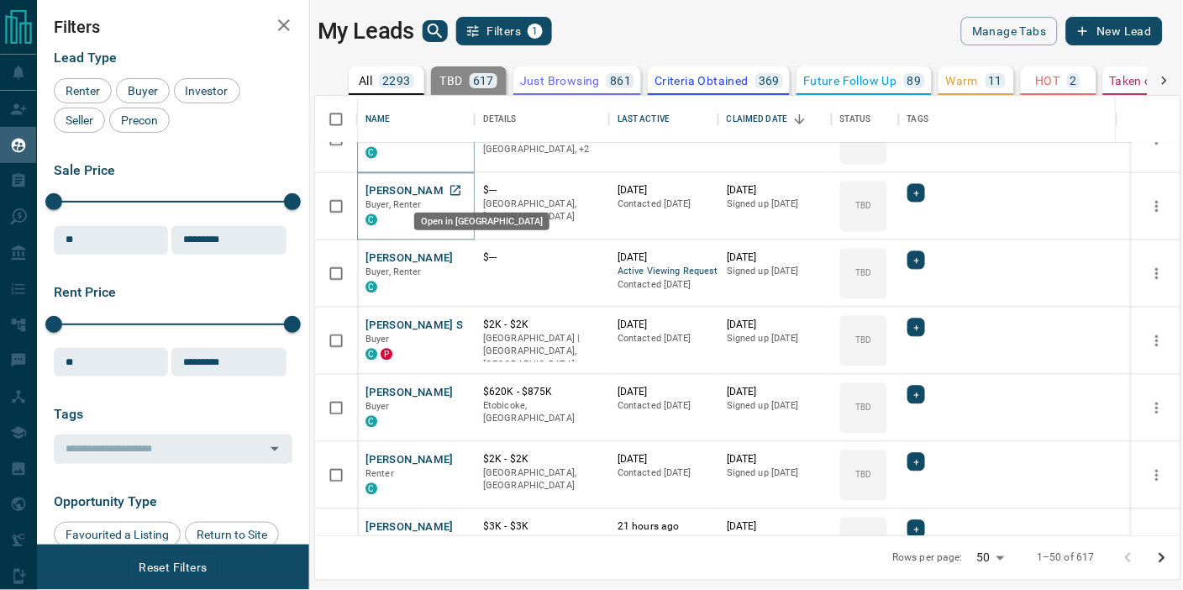
click at [456, 188] on icon "Open in New Tab" at bounding box center [455, 191] width 10 height 10
click at [457, 255] on icon "Open in New Tab" at bounding box center [454, 257] width 13 height 13
click at [454, 324] on icon "Open in New Tab" at bounding box center [455, 325] width 10 height 10
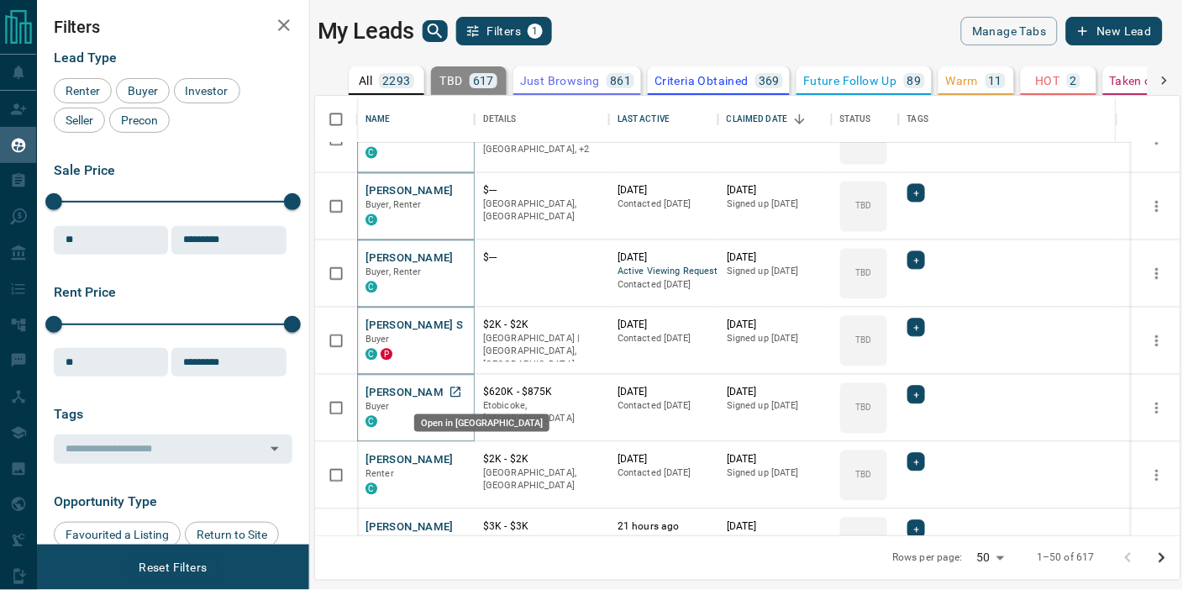
click at [456, 391] on icon "Open in New Tab" at bounding box center [454, 391] width 13 height 13
click at [457, 458] on icon "Open in New Tab" at bounding box center [454, 459] width 13 height 13
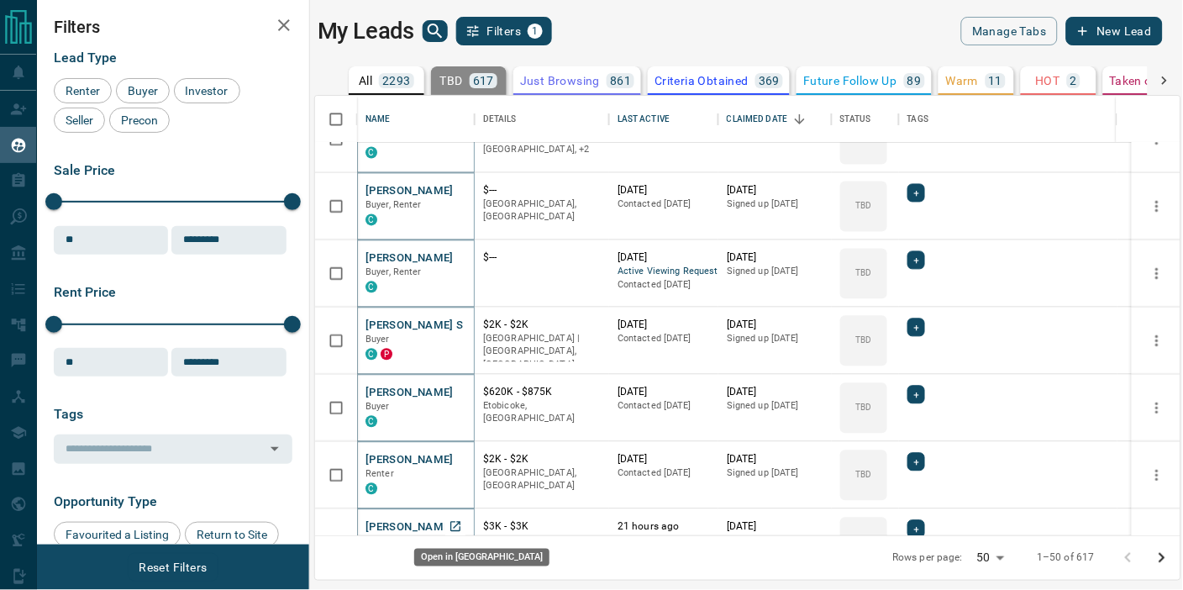
click at [456, 525] on icon "Open in New Tab" at bounding box center [454, 526] width 13 height 13
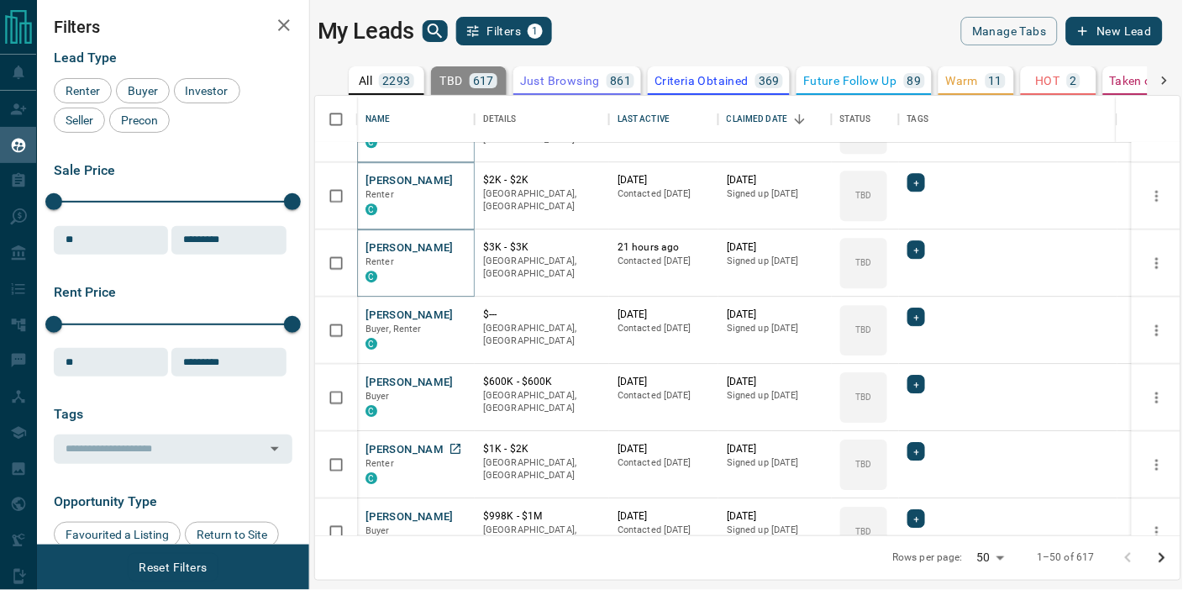
scroll to position [2426, 0]
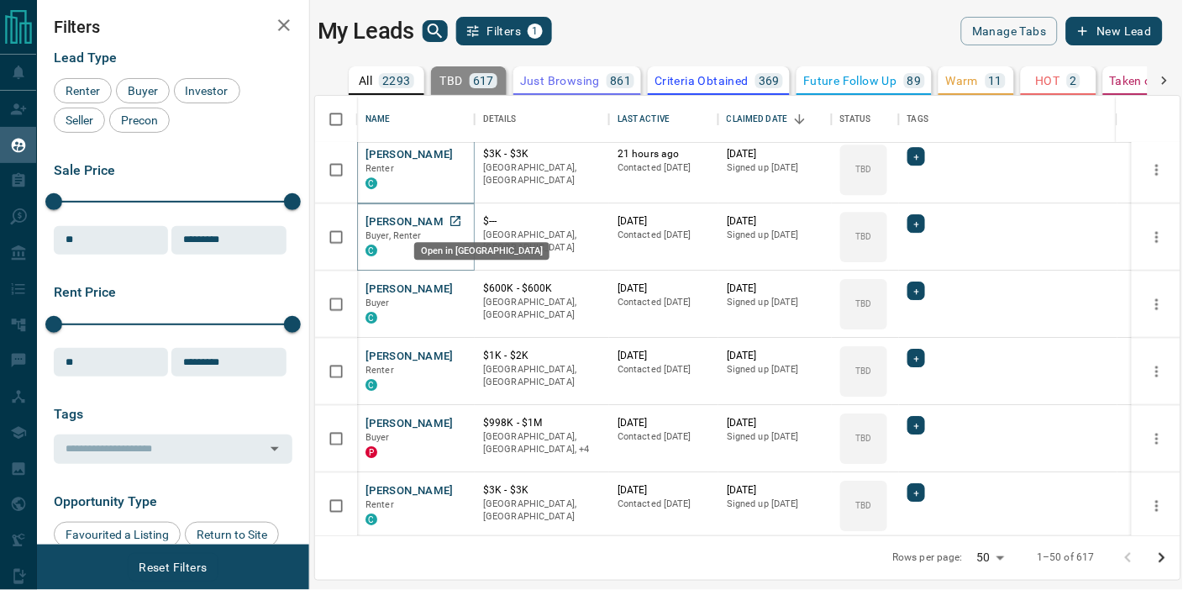
click at [455, 219] on icon "Open in New Tab" at bounding box center [455, 221] width 10 height 10
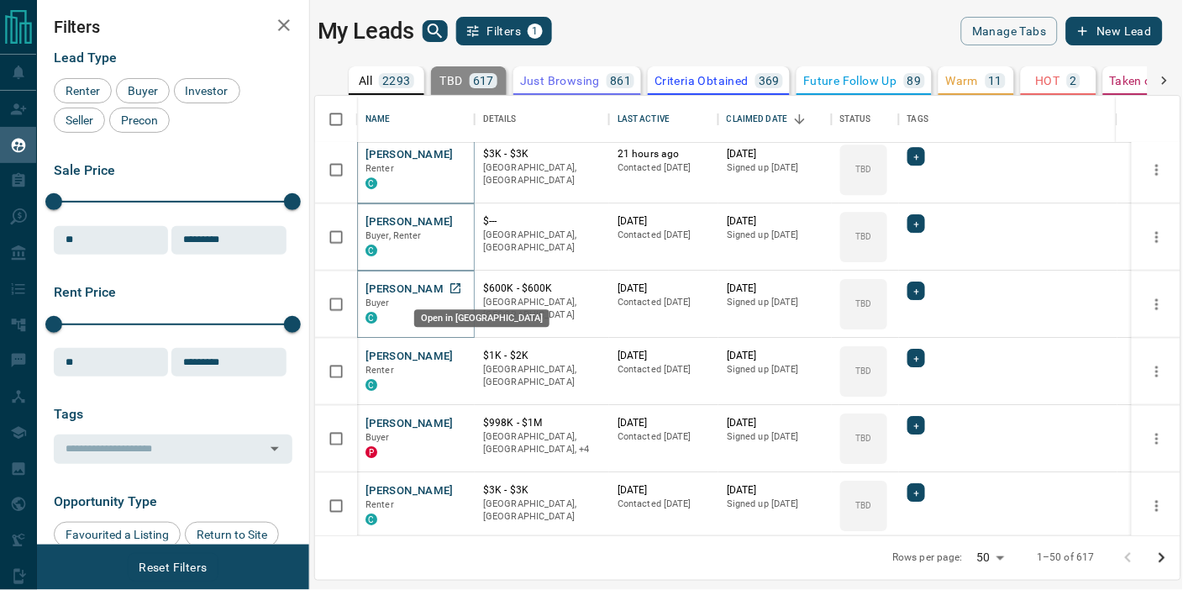
click at [456, 284] on icon "Open in New Tab" at bounding box center [455, 288] width 10 height 10
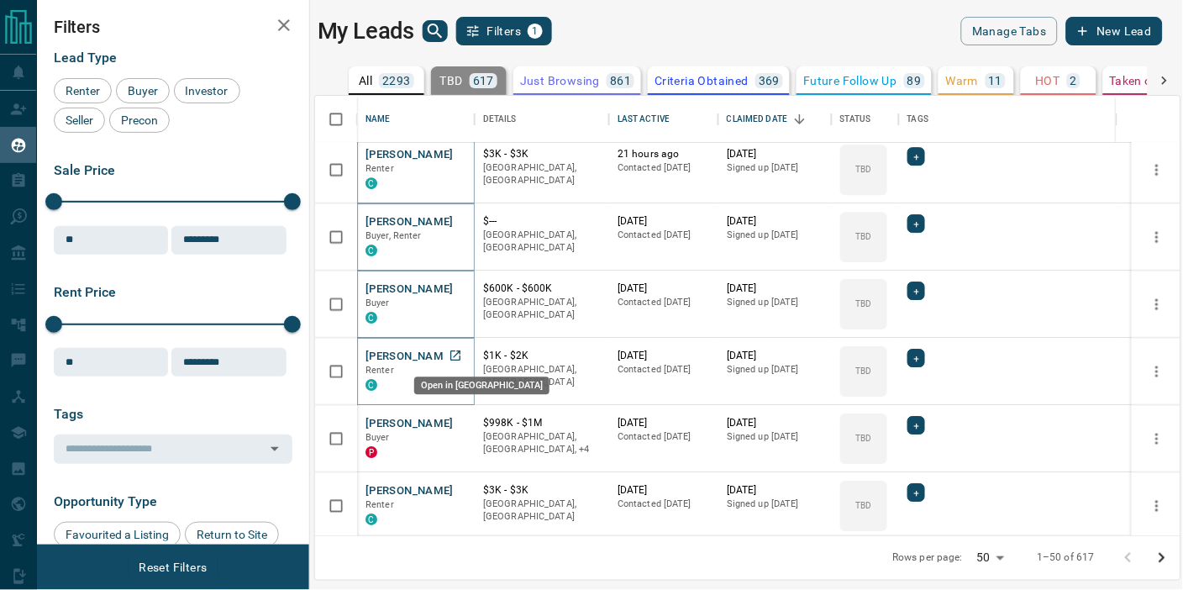
click at [456, 351] on icon "Open in New Tab" at bounding box center [455, 355] width 10 height 10
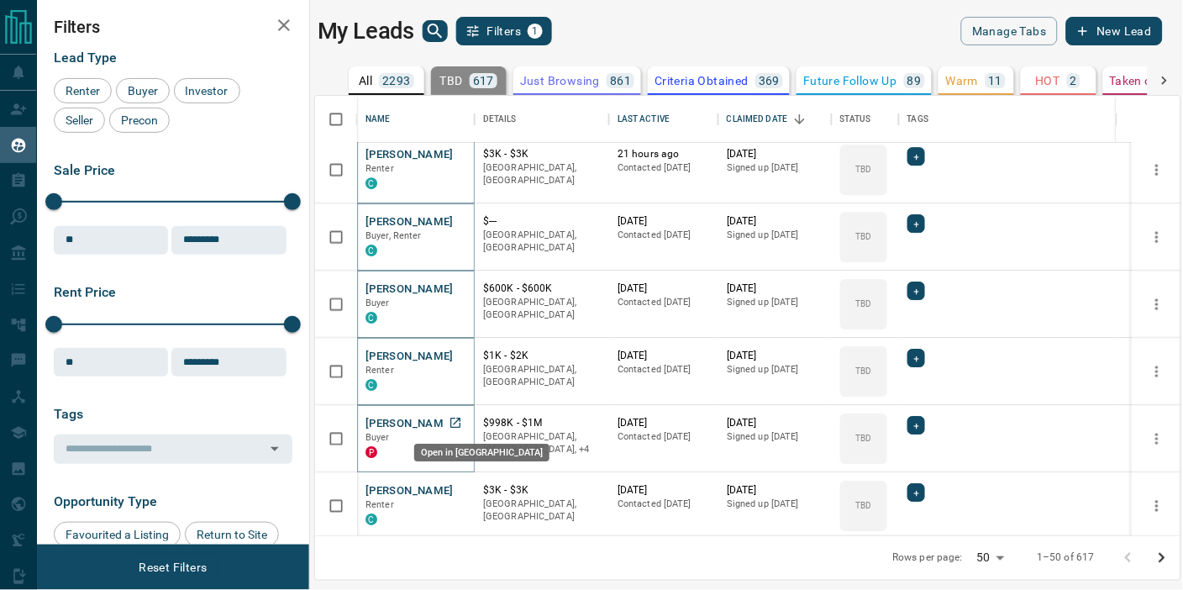
click at [454, 420] on icon "Open in New Tab" at bounding box center [454, 422] width 13 height 13
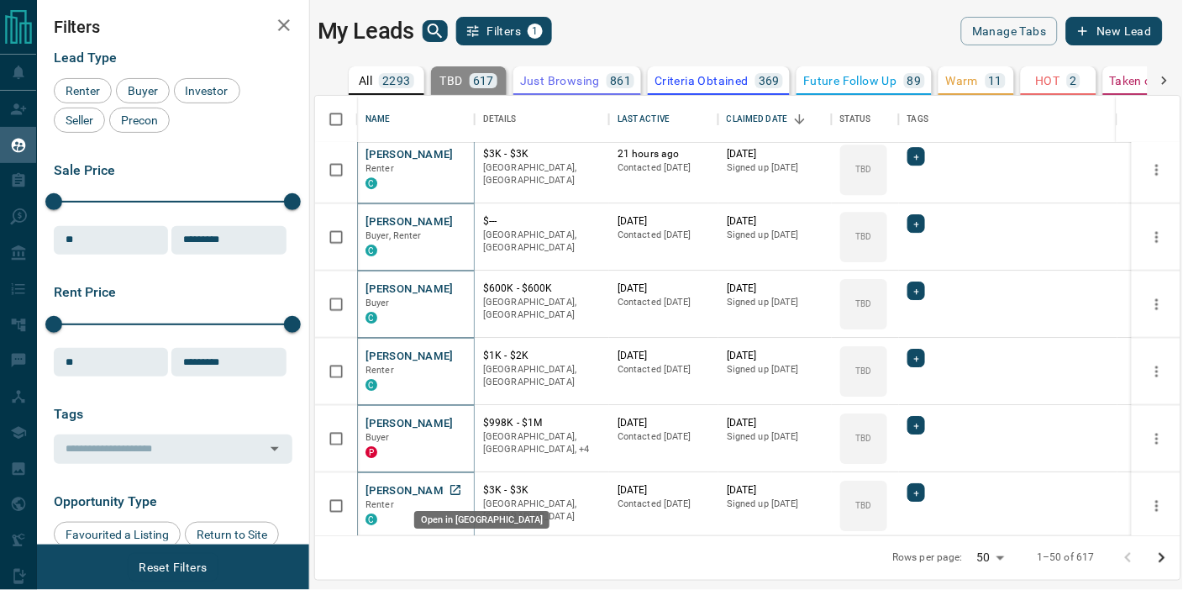
click at [459, 485] on icon "Open in New Tab" at bounding box center [455, 490] width 10 height 10
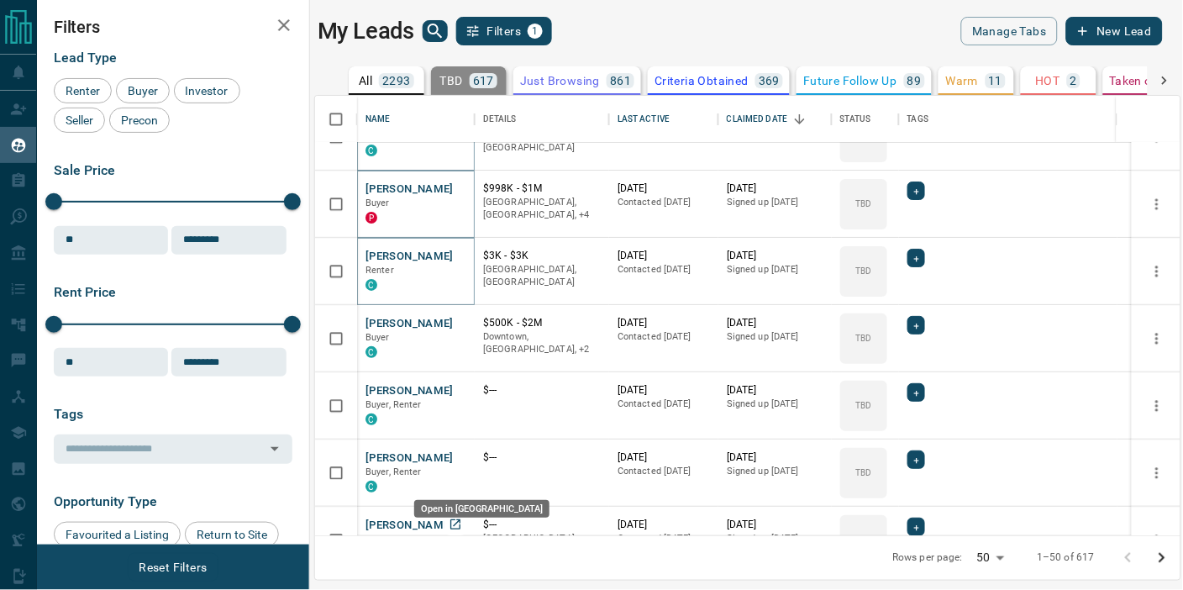
scroll to position [2706, 0]
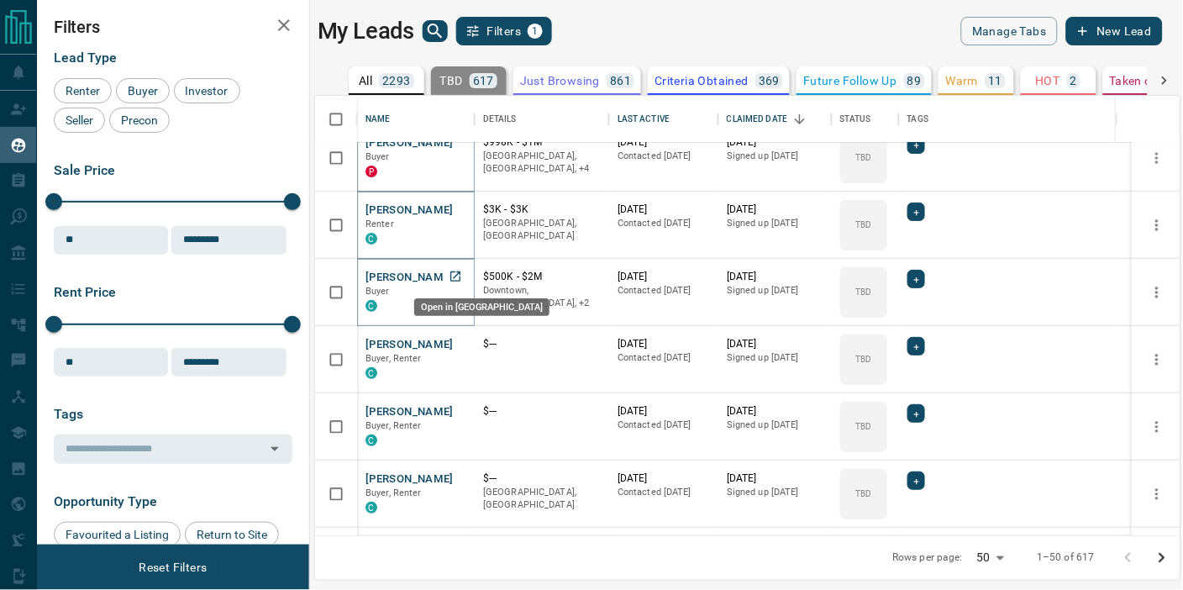
click at [456, 277] on icon "Open in New Tab" at bounding box center [454, 276] width 13 height 13
click at [458, 343] on icon "Open in New Tab" at bounding box center [454, 343] width 13 height 13
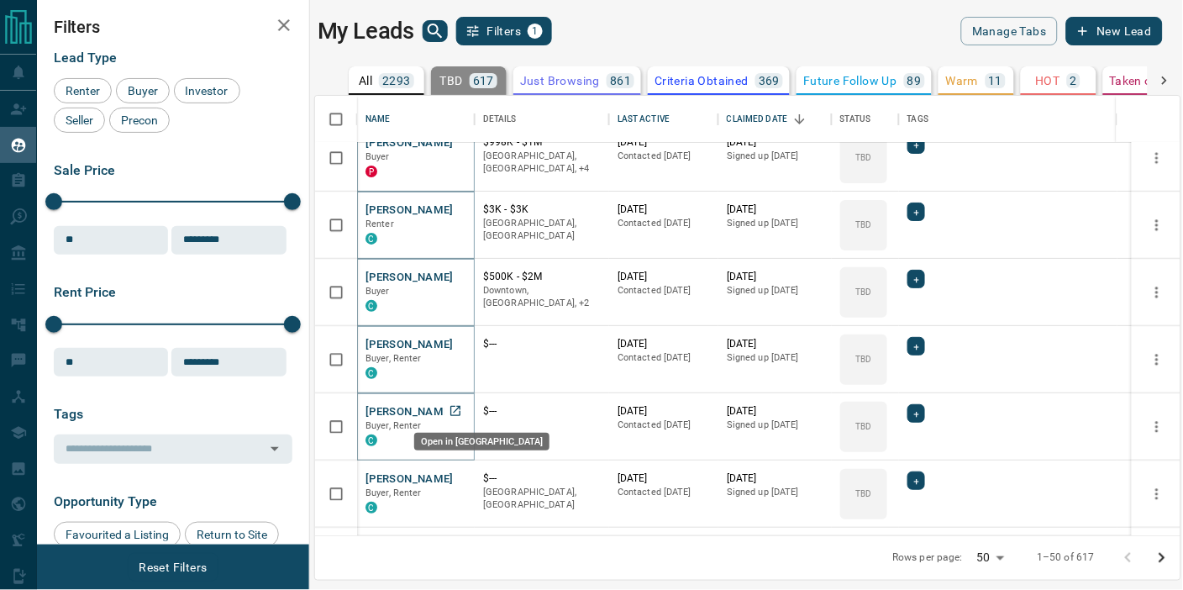
click at [460, 406] on icon "Open in New Tab" at bounding box center [454, 410] width 13 height 13
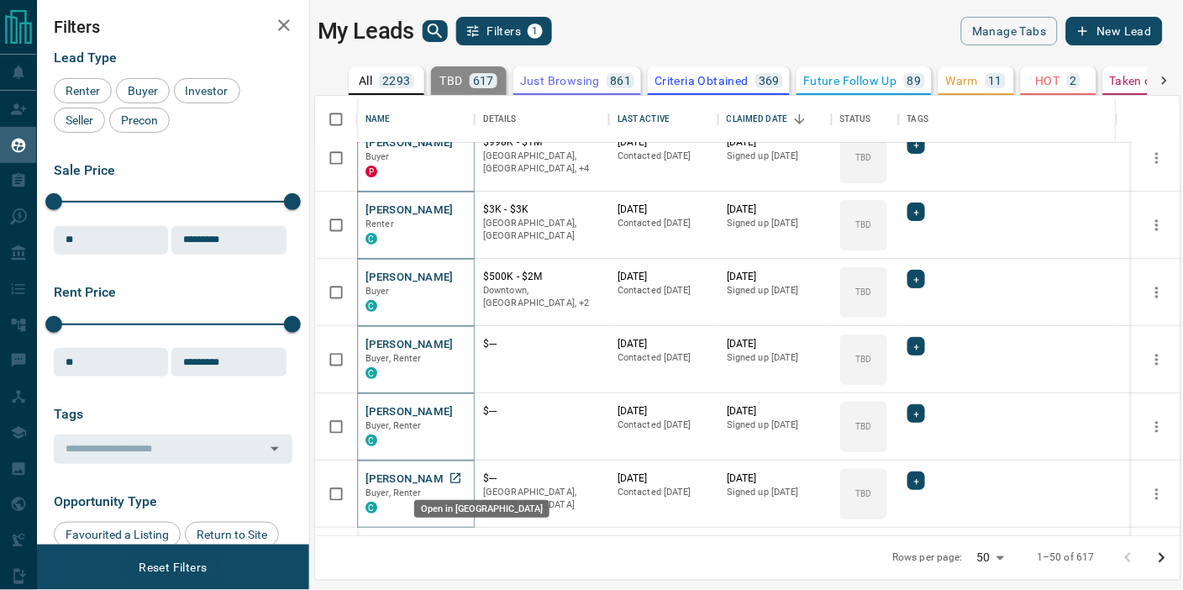
click at [458, 475] on icon "Open in New Tab" at bounding box center [454, 477] width 13 height 13
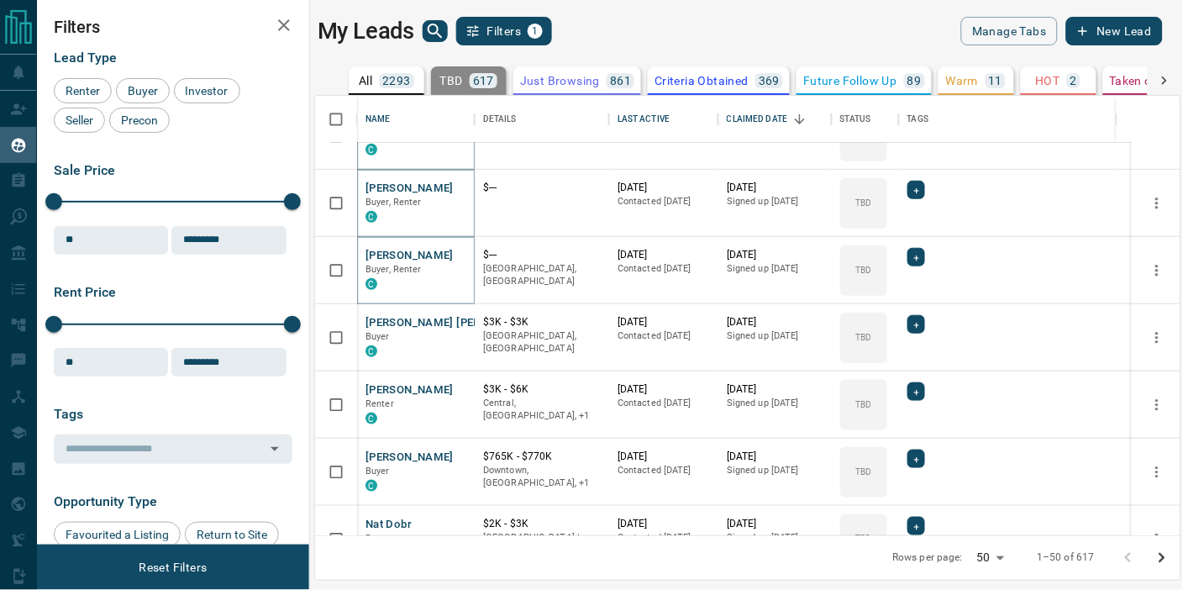
scroll to position [2966, 0]
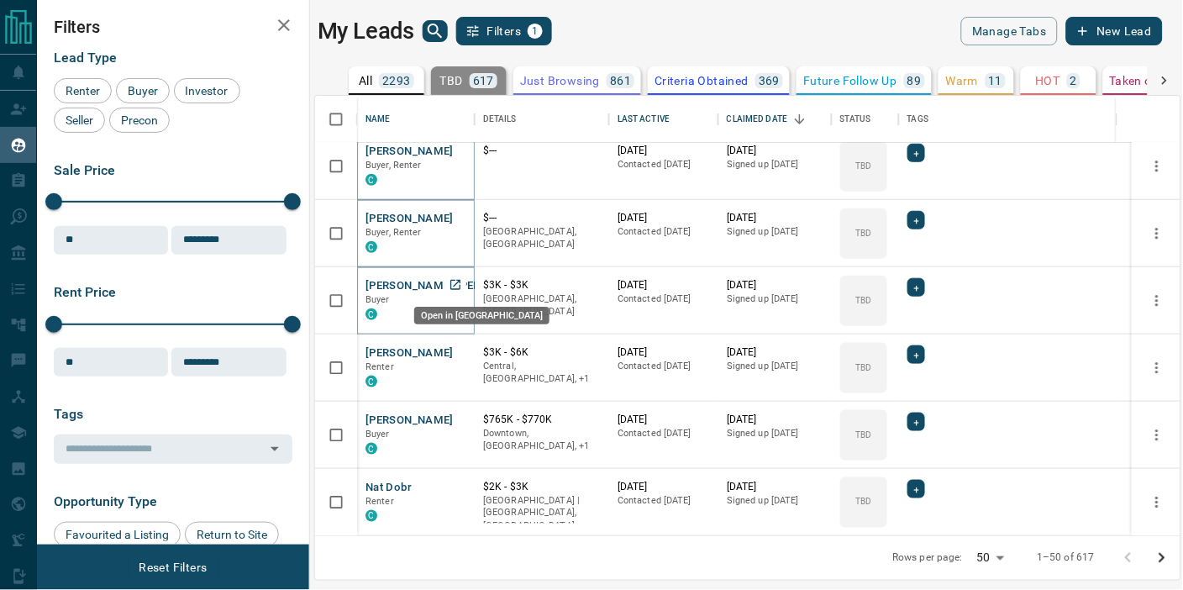
click at [456, 281] on icon "Open in New Tab" at bounding box center [455, 285] width 10 height 10
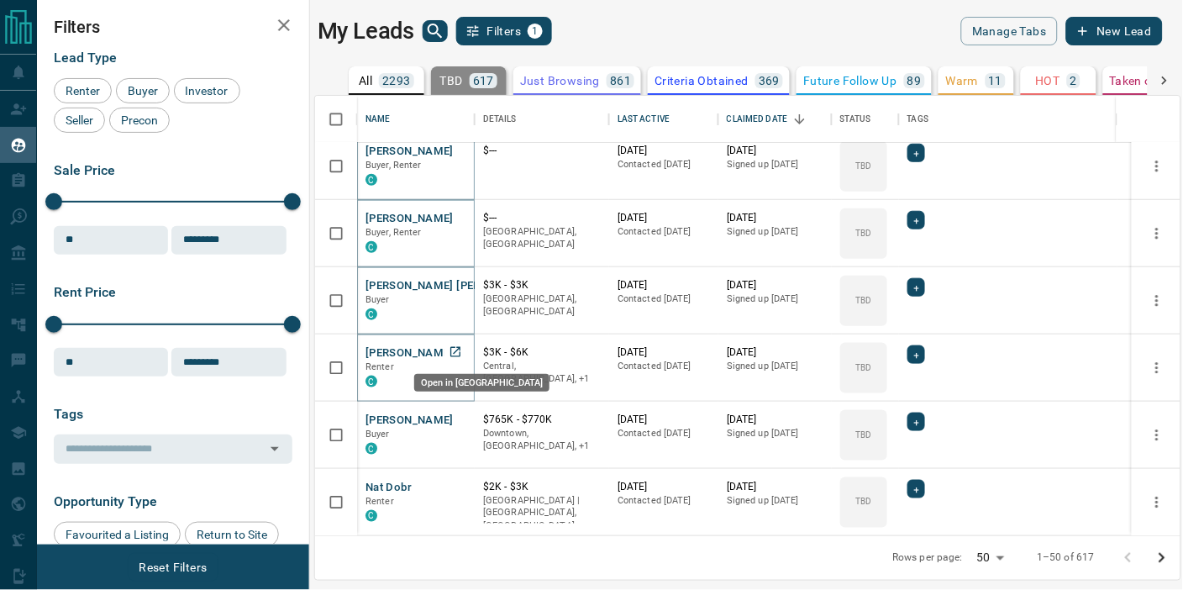
click at [454, 353] on icon "Open in New Tab" at bounding box center [455, 352] width 10 height 10
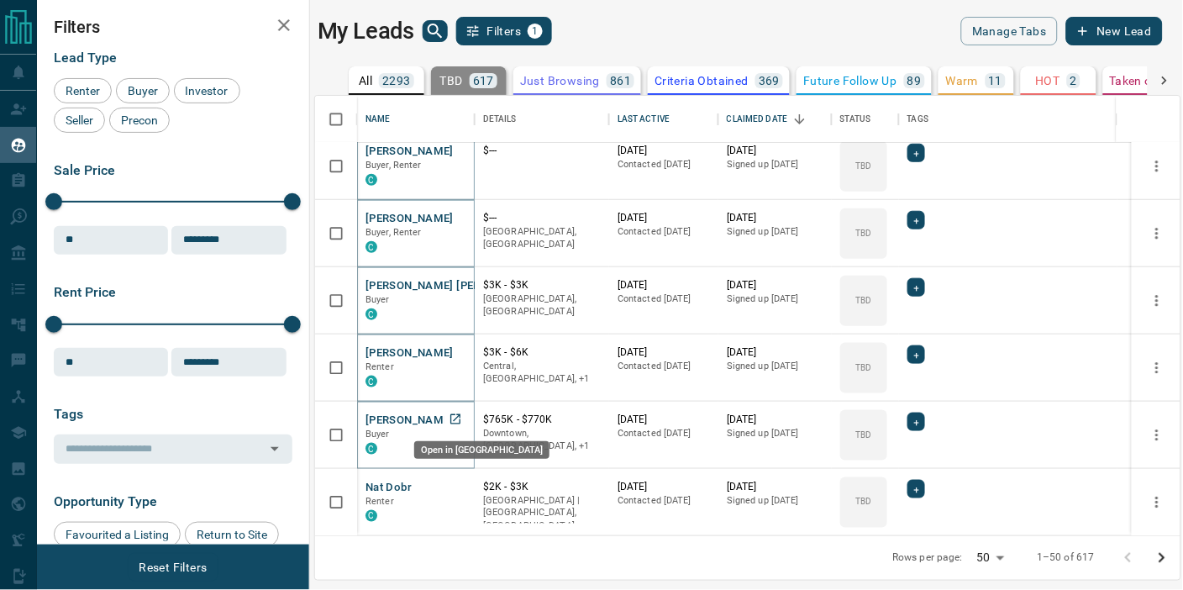
click at [455, 417] on icon "Open in New Tab" at bounding box center [455, 419] width 10 height 10
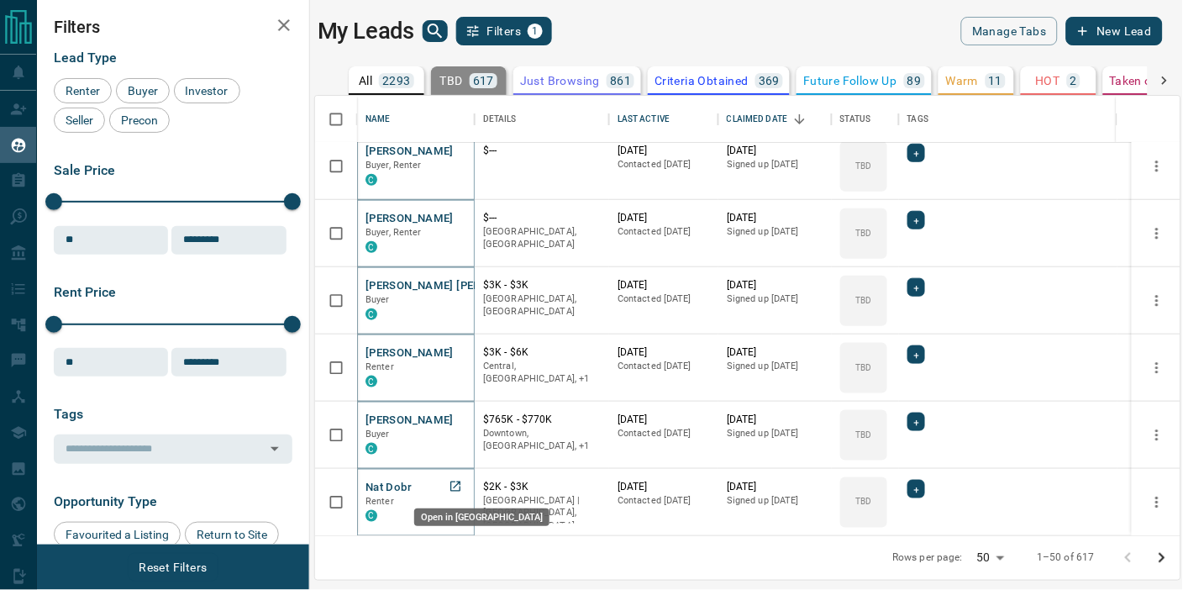
click at [455, 482] on icon "Open in New Tab" at bounding box center [454, 486] width 13 height 13
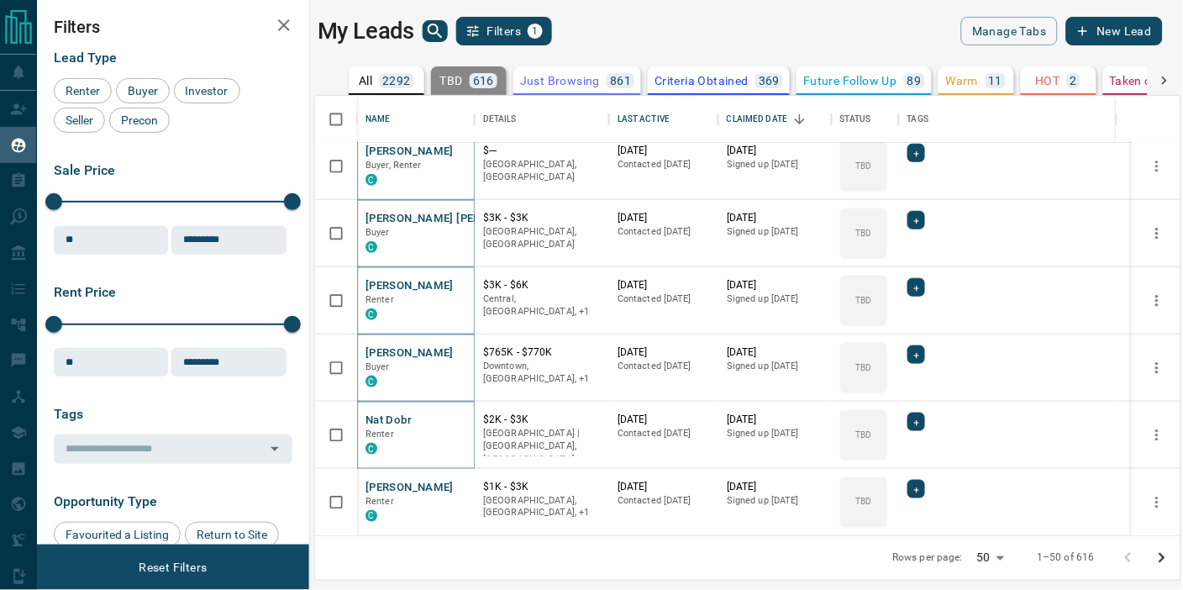
scroll to position [2899, 0]
click at [744, 35] on div "My Leads Filters 1 Manage Tabs New Lead" at bounding box center [739, 31] width 845 height 29
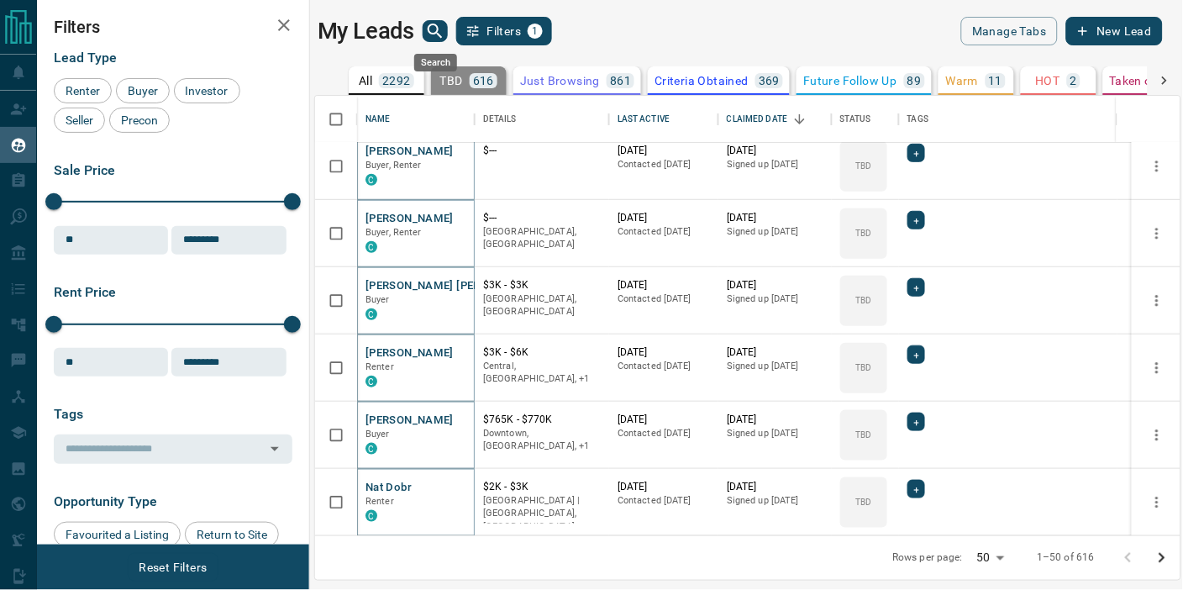
click at [440, 29] on icon "search button" at bounding box center [435, 31] width 20 height 20
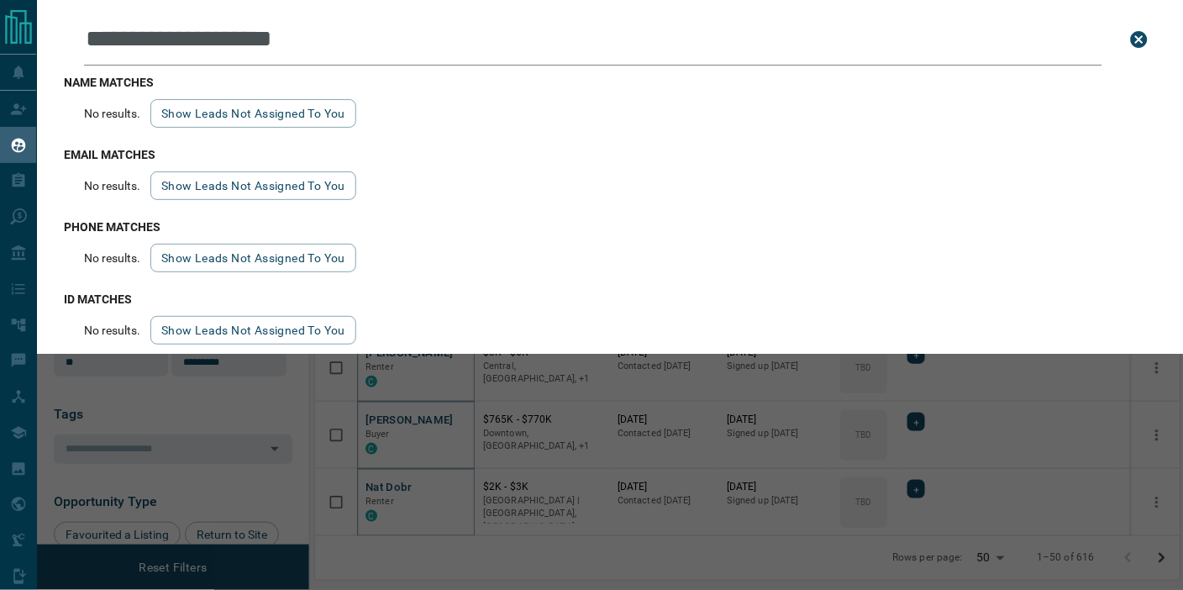
click at [406, 44] on input "**********" at bounding box center [593, 39] width 1018 height 52
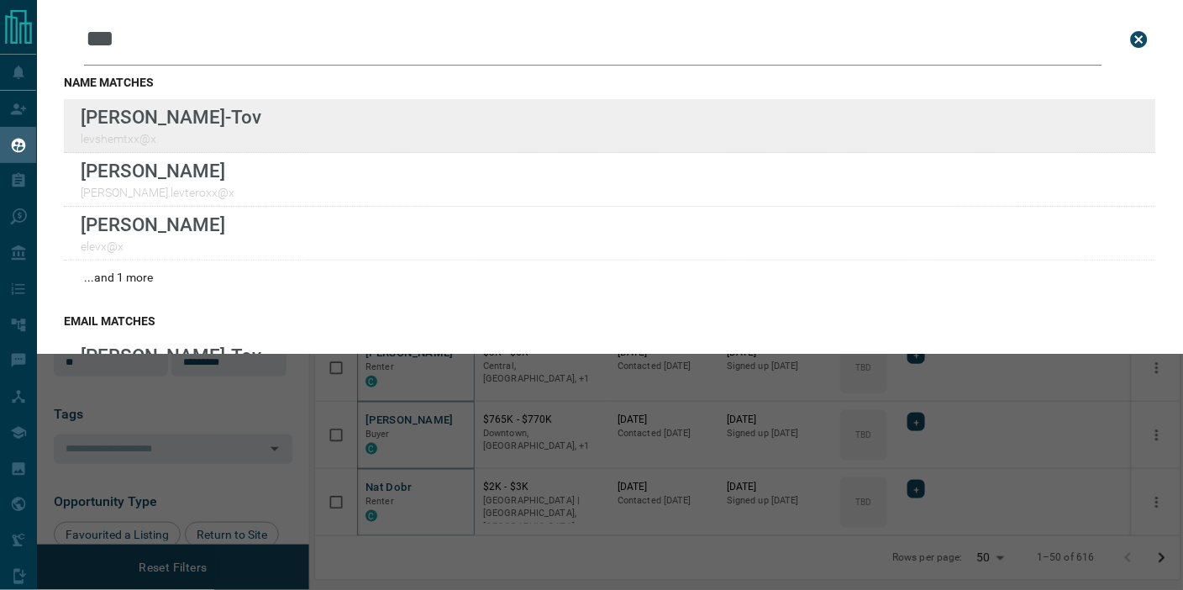
type input "***"
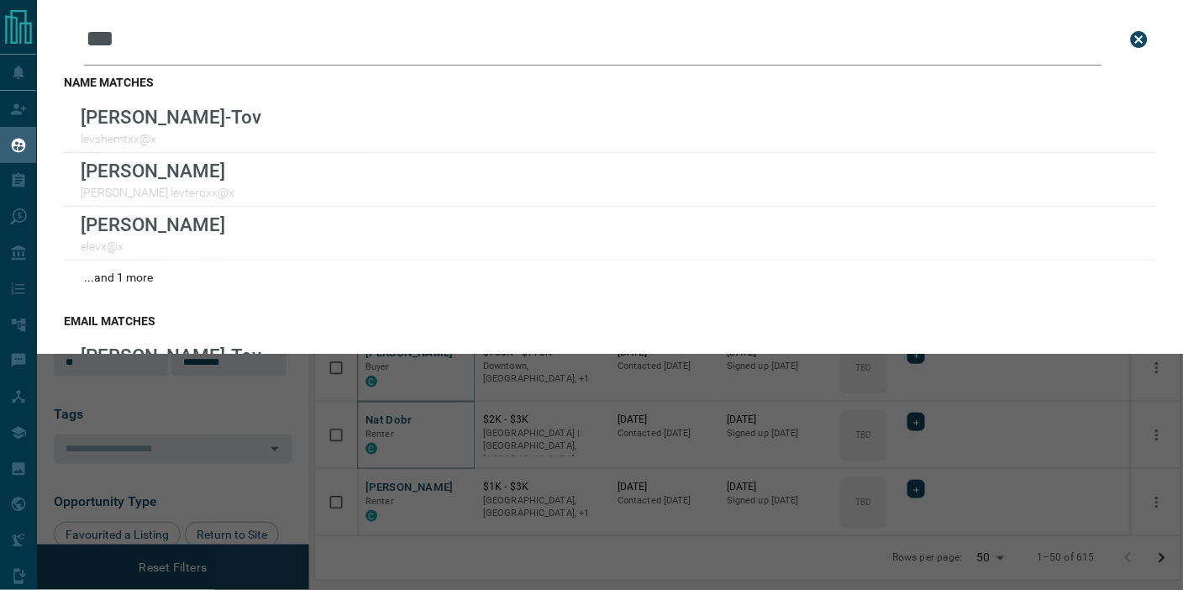
scroll to position [2832, 0]
click at [548, 446] on div "Leads Search Bar *** Search for a lead by name, email, phone, or id name matche…" at bounding box center [628, 295] width 1183 height 590
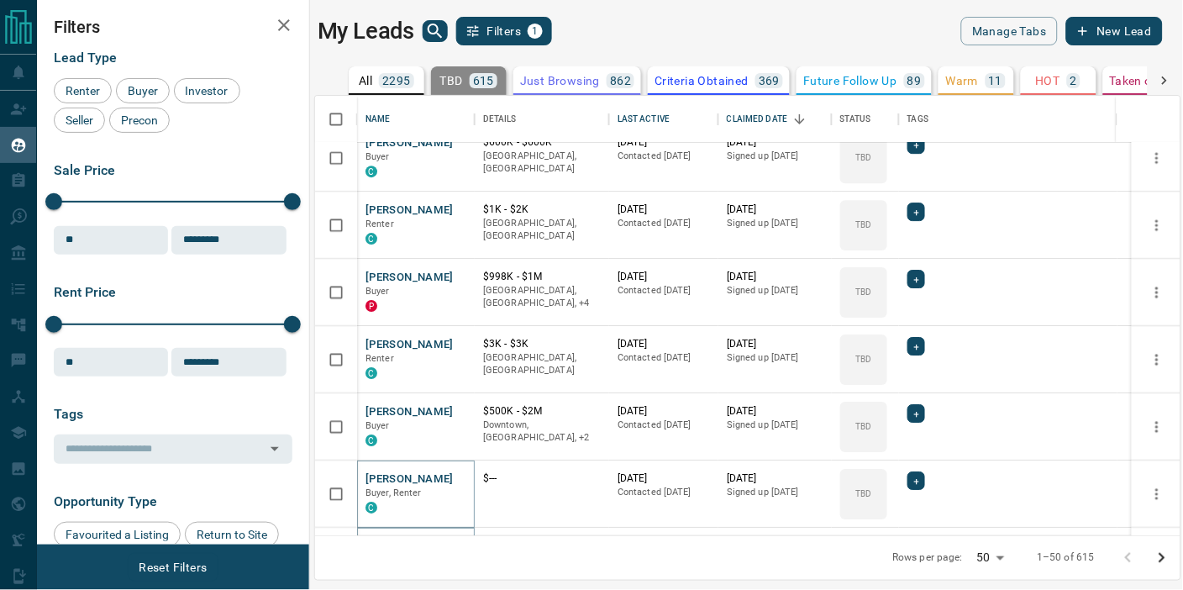
scroll to position [2438, 0]
